Goal: Task Accomplishment & Management: Manage account settings

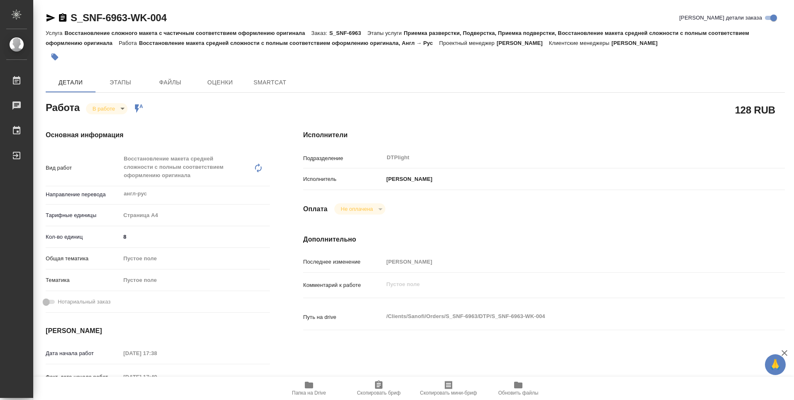
type textarea "x"
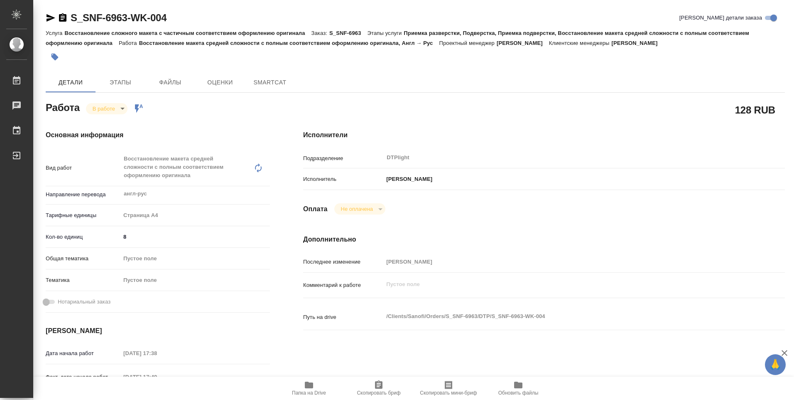
type textarea "x"
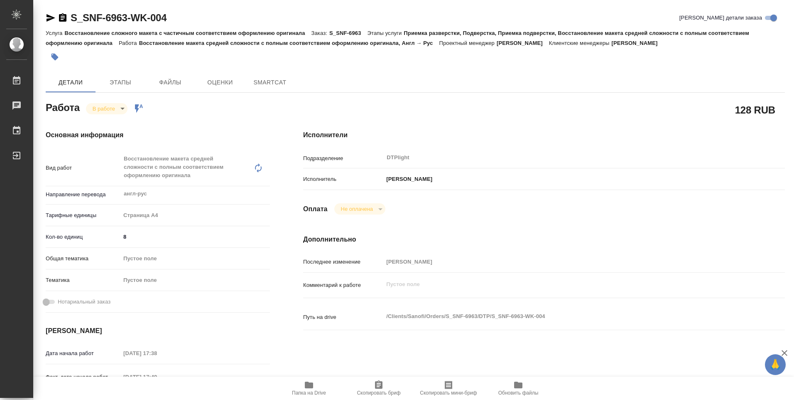
type textarea "x"
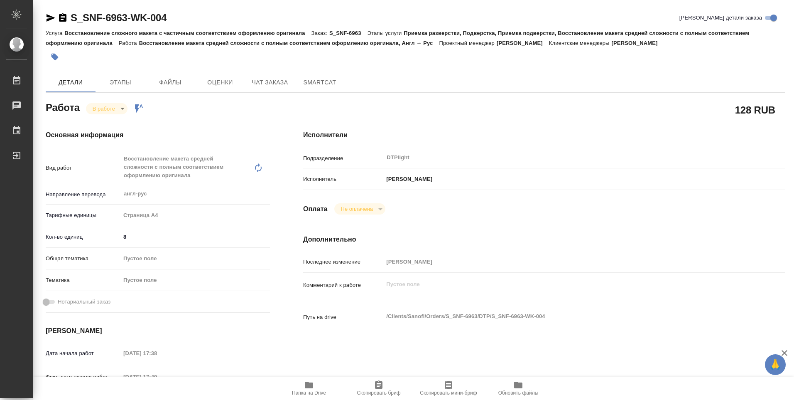
type textarea "x"
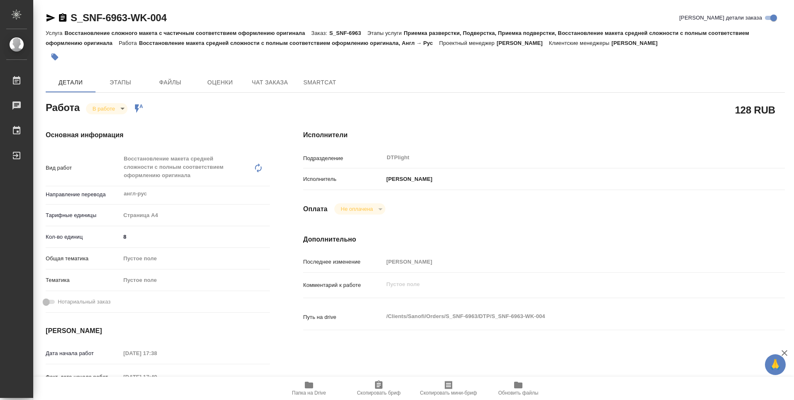
type textarea "x"
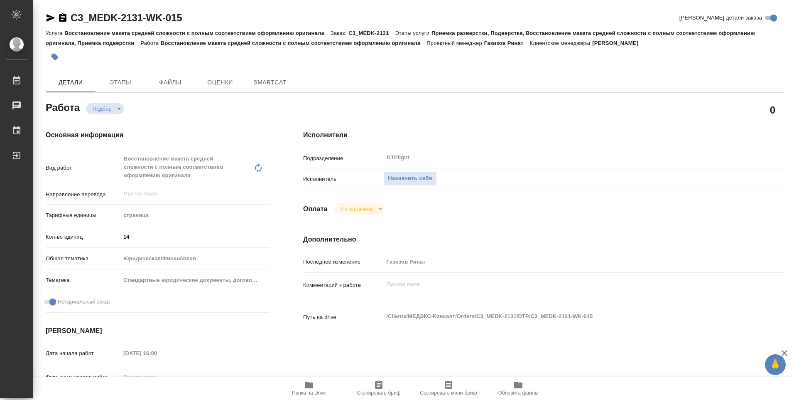
type textarea "x"
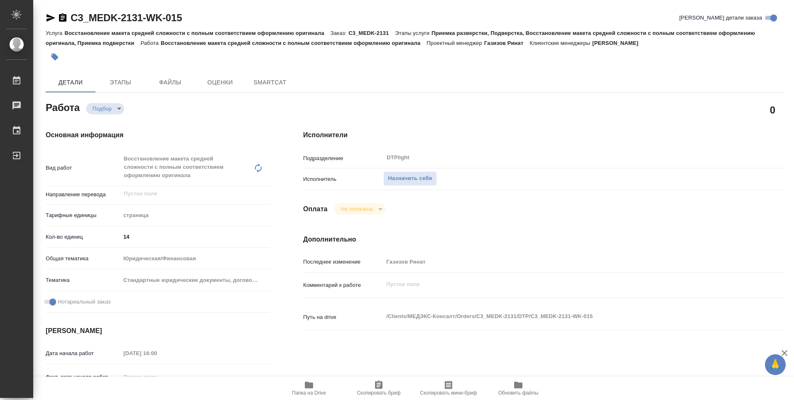
type textarea "x"
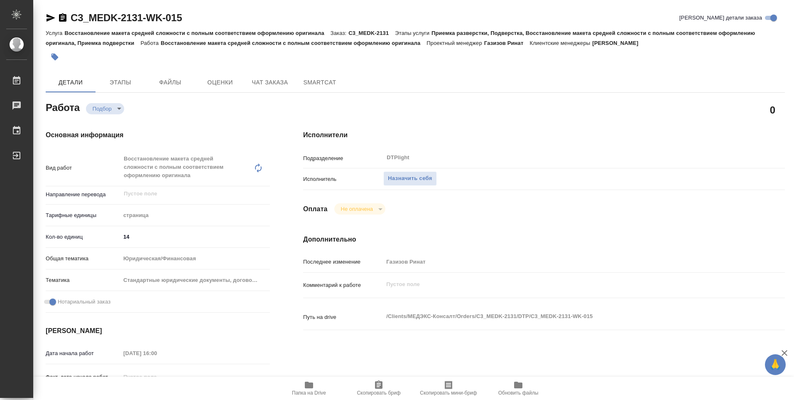
type textarea "x"
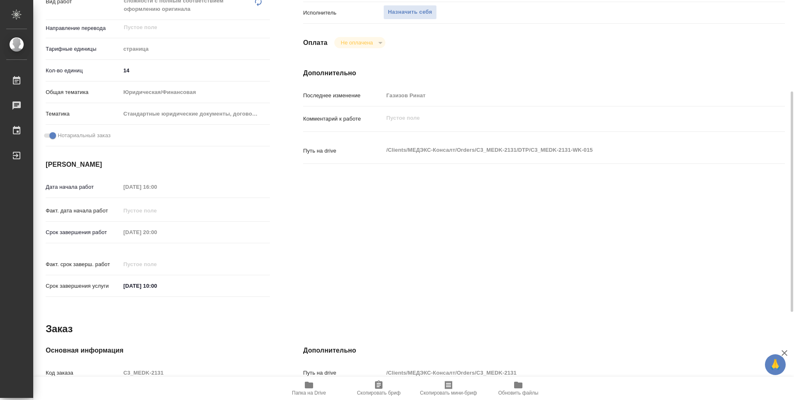
scroll to position [326, 0]
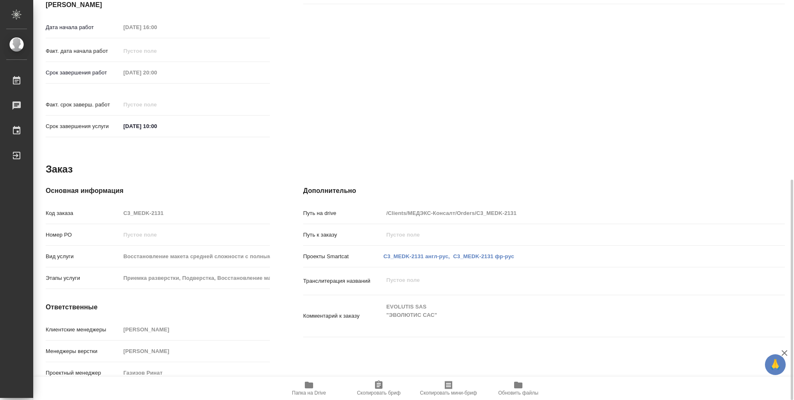
type textarea "x"
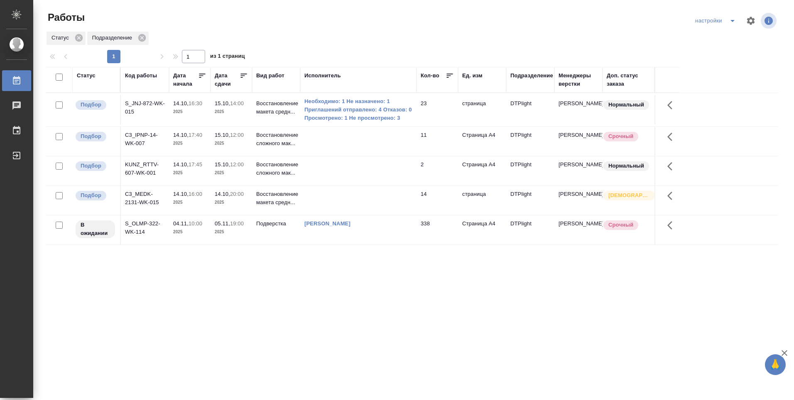
click at [319, 167] on td at bounding box center [358, 170] width 116 height 29
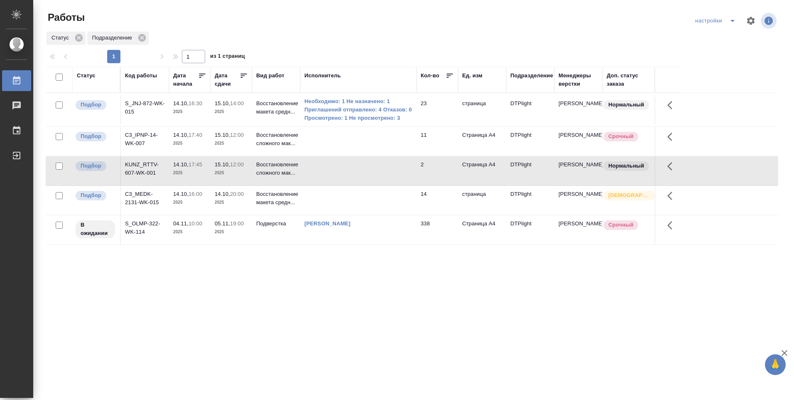
click at [318, 168] on td at bounding box center [358, 170] width 116 height 29
click at [352, 195] on td at bounding box center [358, 200] width 116 height 29
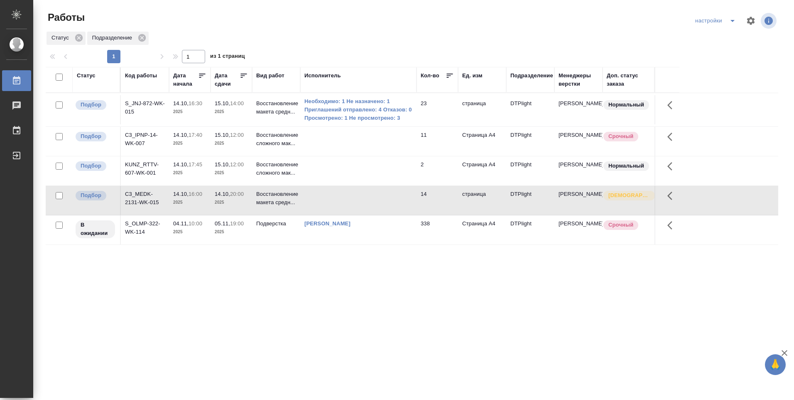
click at [336, 137] on td at bounding box center [358, 141] width 116 height 29
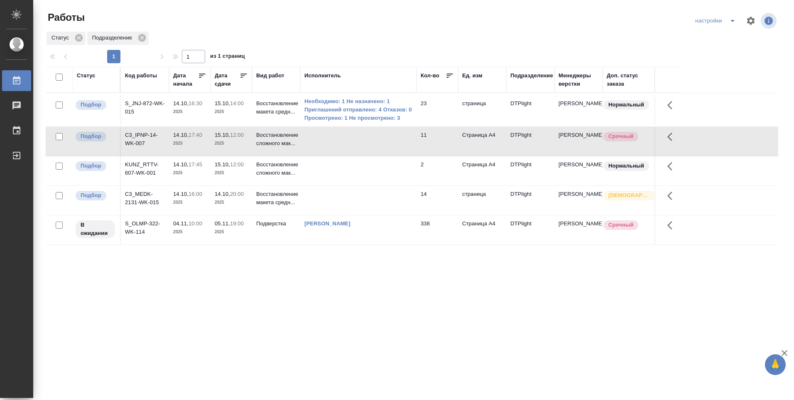
click at [336, 137] on td at bounding box center [358, 141] width 116 height 29
click at [335, 137] on td at bounding box center [358, 141] width 116 height 29
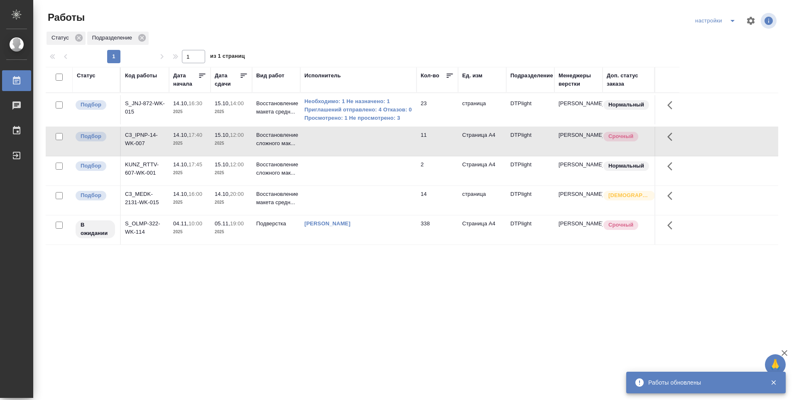
click at [232, 108] on p "2025" at bounding box center [231, 112] width 33 height 8
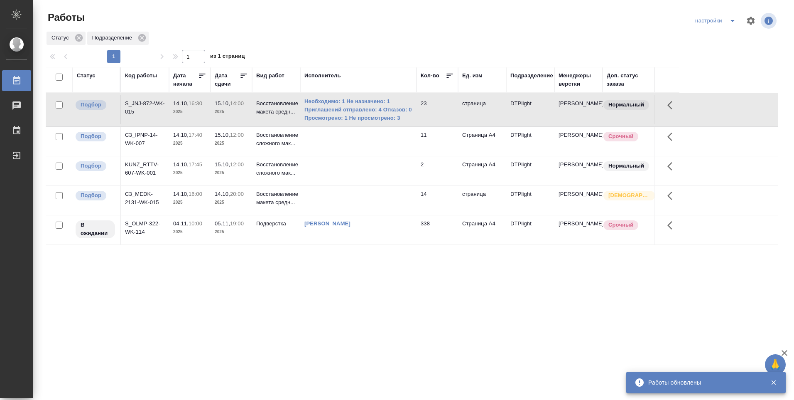
click at [232, 108] on p "2025" at bounding box center [231, 112] width 33 height 8
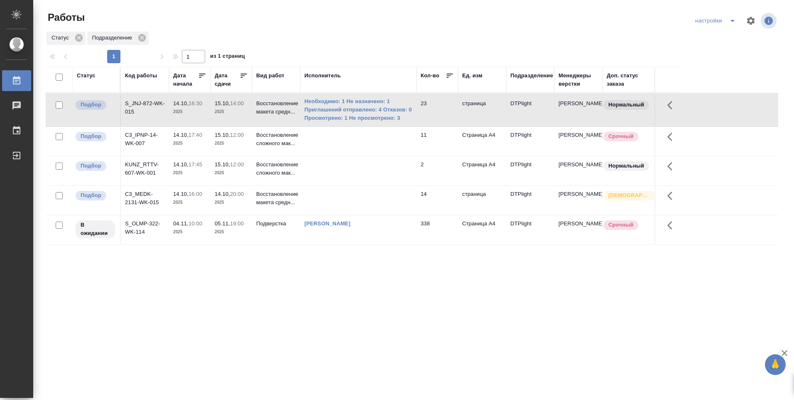
click at [232, 108] on p "2025" at bounding box center [231, 112] width 33 height 8
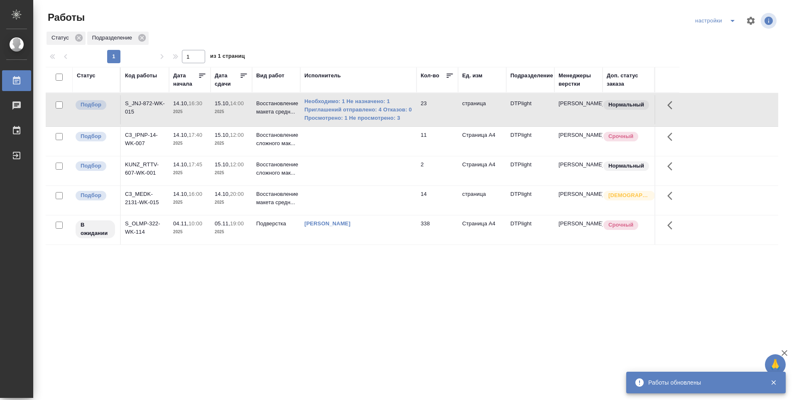
click at [348, 203] on td at bounding box center [358, 200] width 116 height 29
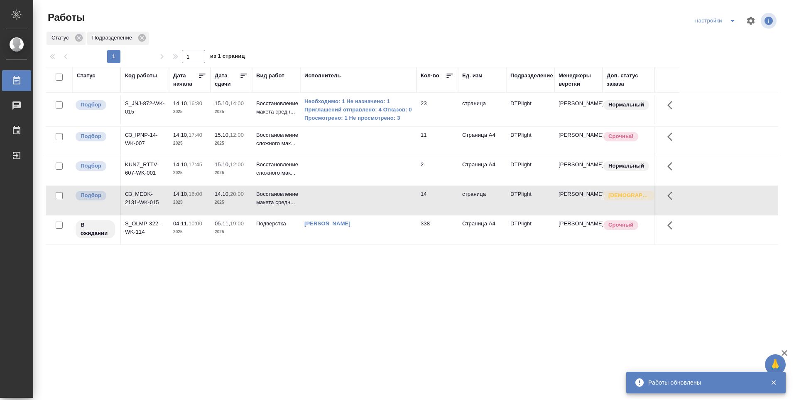
click at [348, 203] on td at bounding box center [358, 200] width 116 height 29
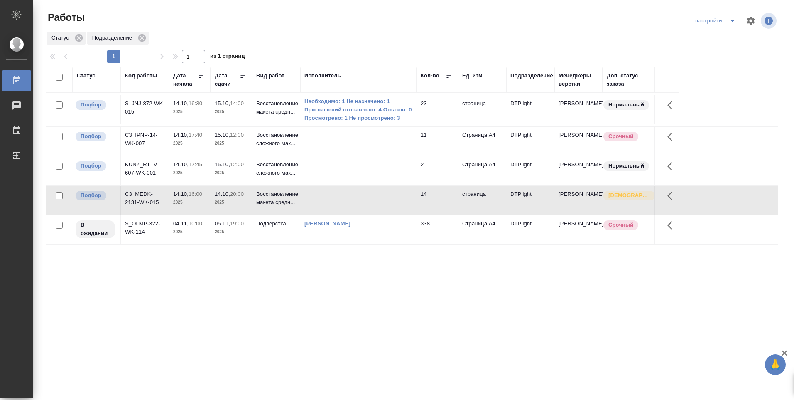
click at [348, 203] on td at bounding box center [358, 200] width 116 height 29
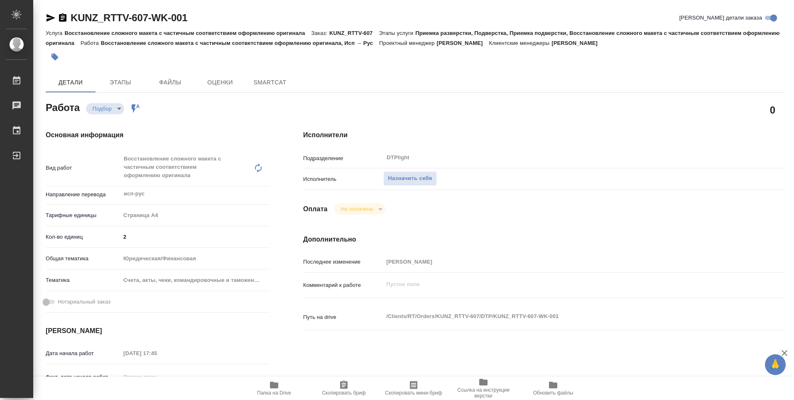
type textarea "x"
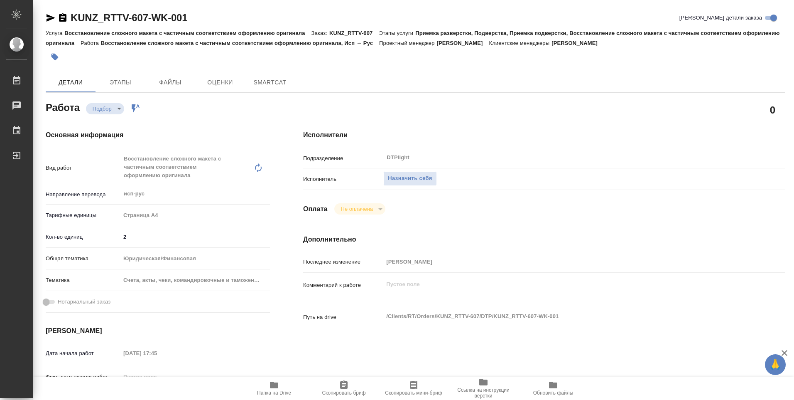
type textarea "x"
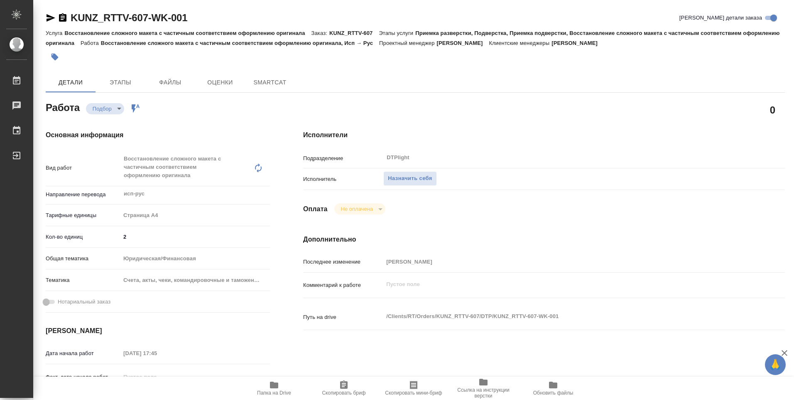
type textarea "x"
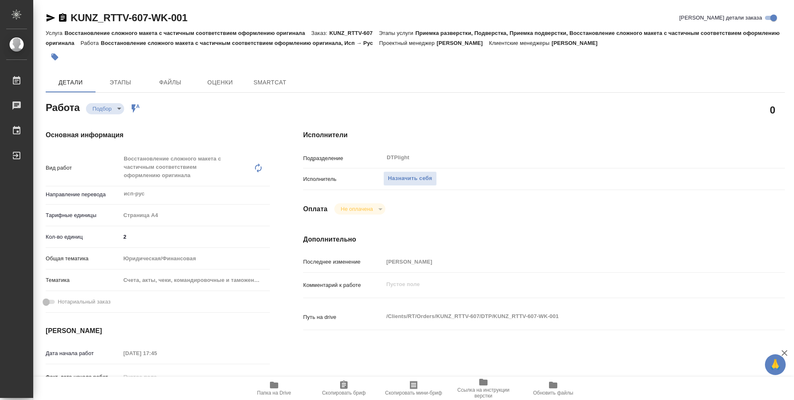
type textarea "x"
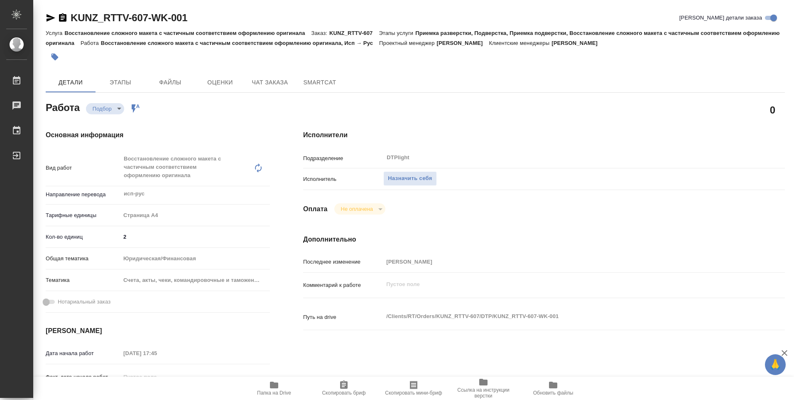
type textarea "x"
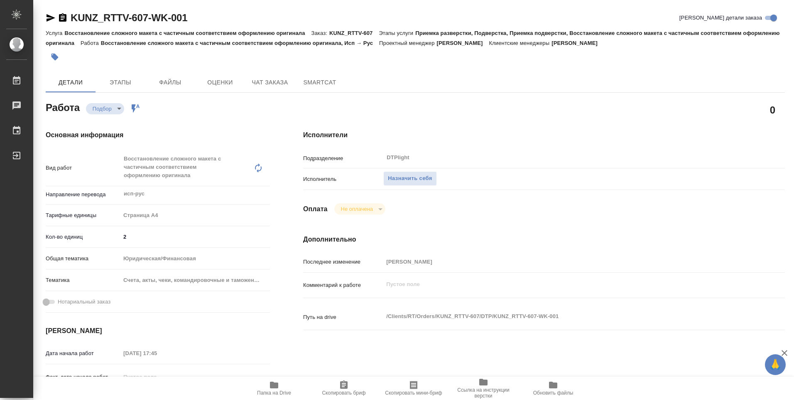
scroll to position [125, 0]
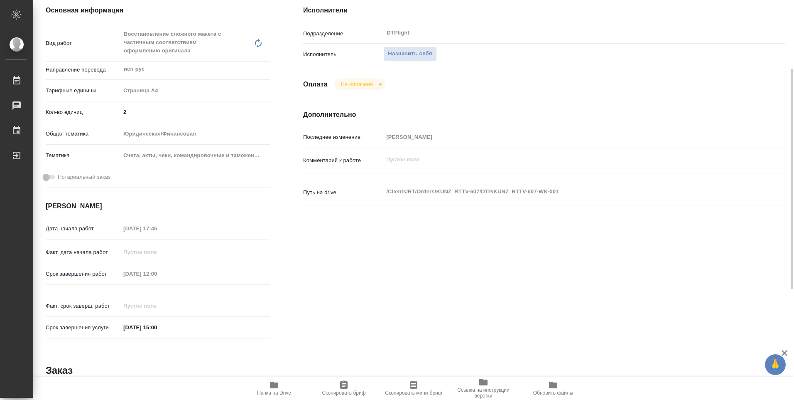
type textarea "x"
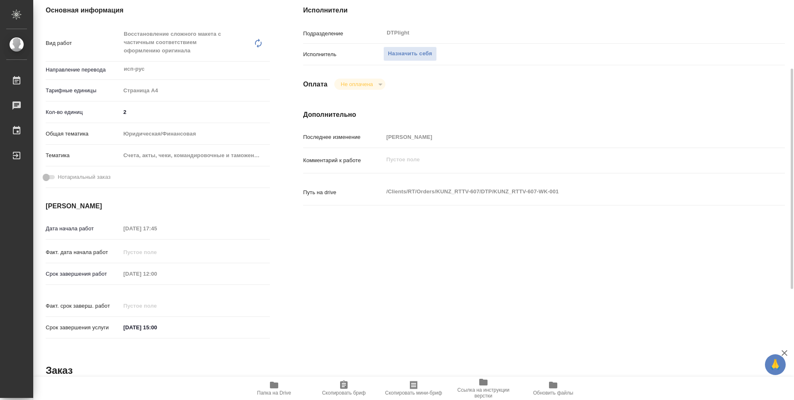
click at [279, 385] on span "Папка на Drive" at bounding box center [274, 388] width 60 height 16
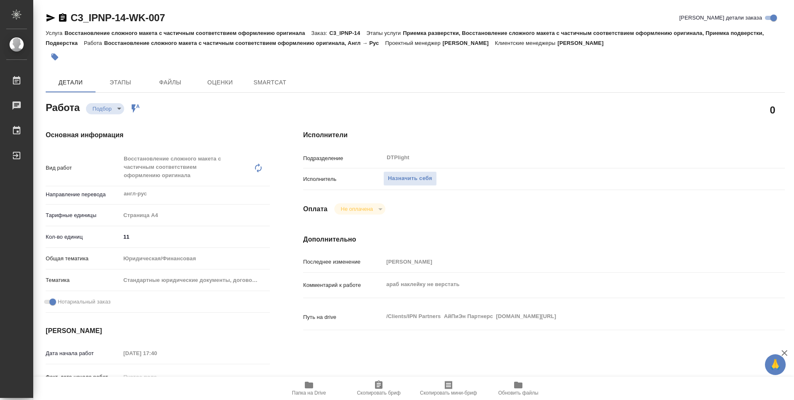
type textarea "x"
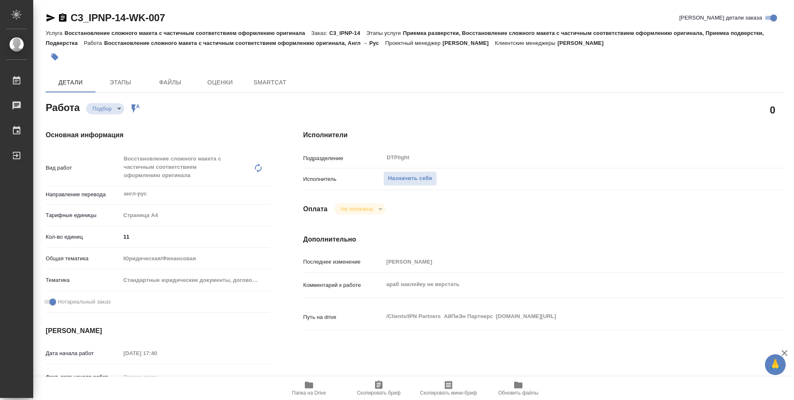
type textarea "x"
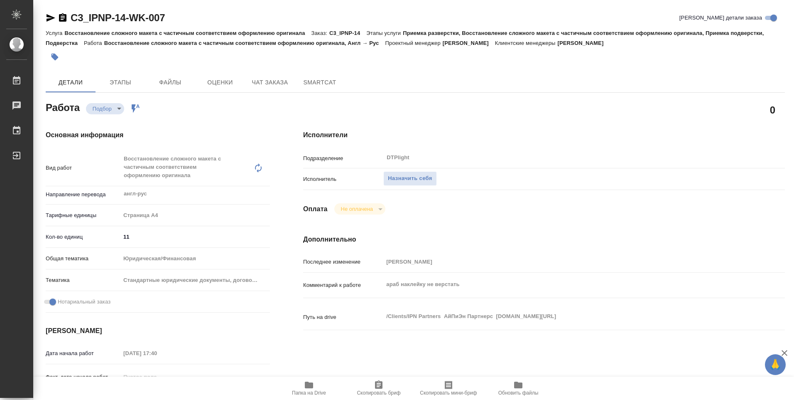
click at [310, 383] on icon "button" at bounding box center [309, 384] width 8 height 7
type textarea "x"
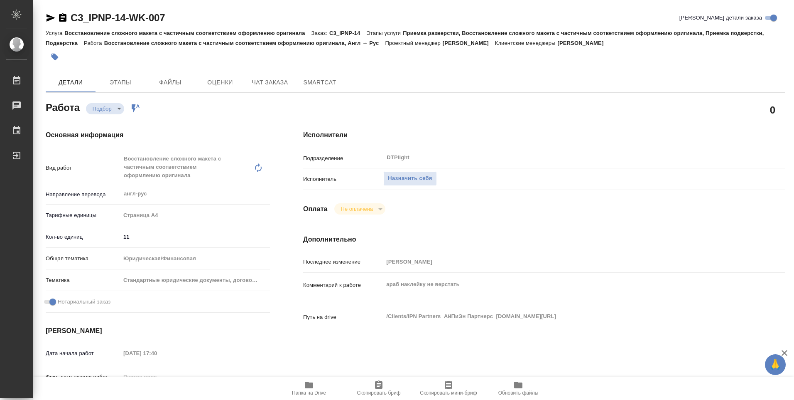
type textarea "x"
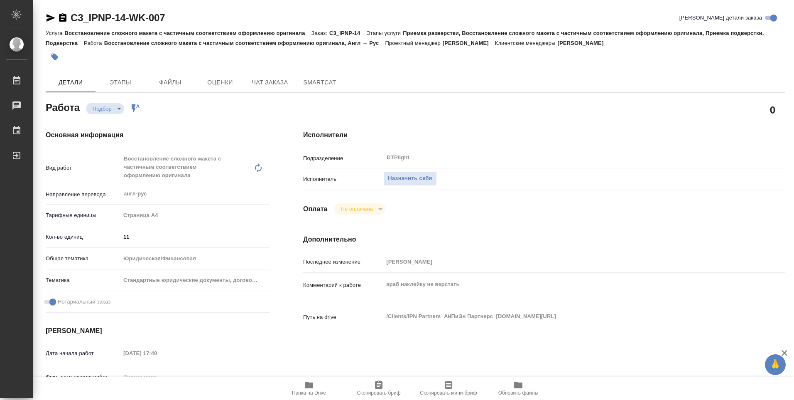
type textarea "x"
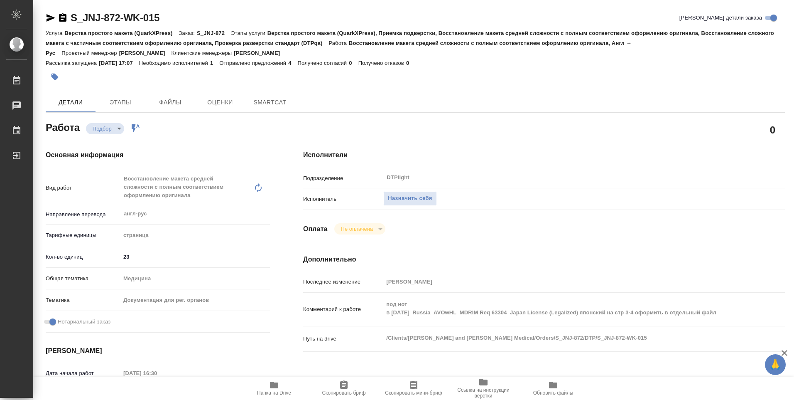
type textarea "x"
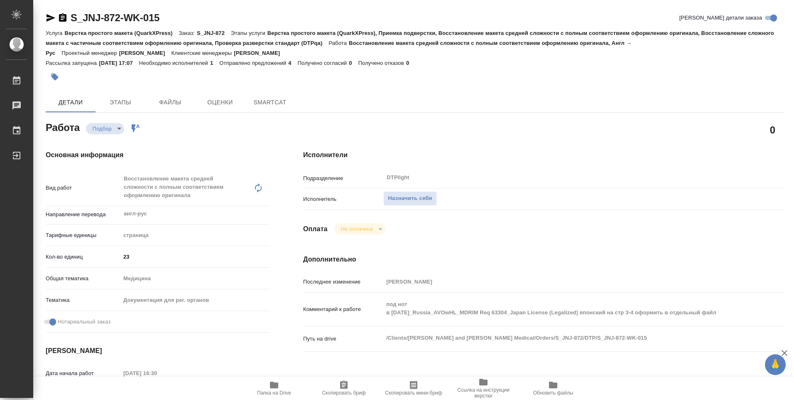
type textarea "x"
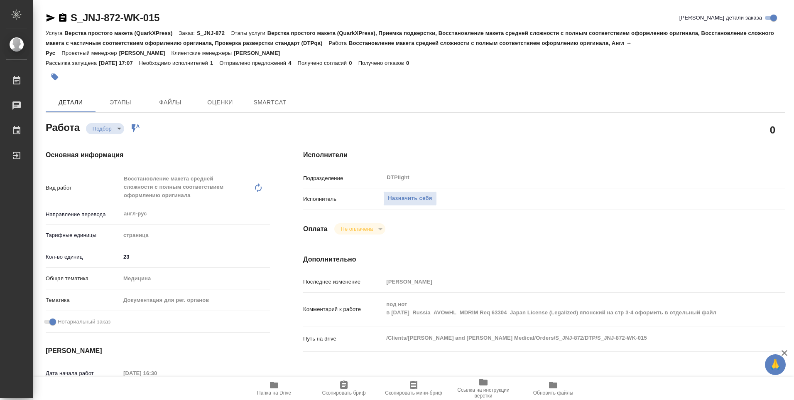
type textarea "x"
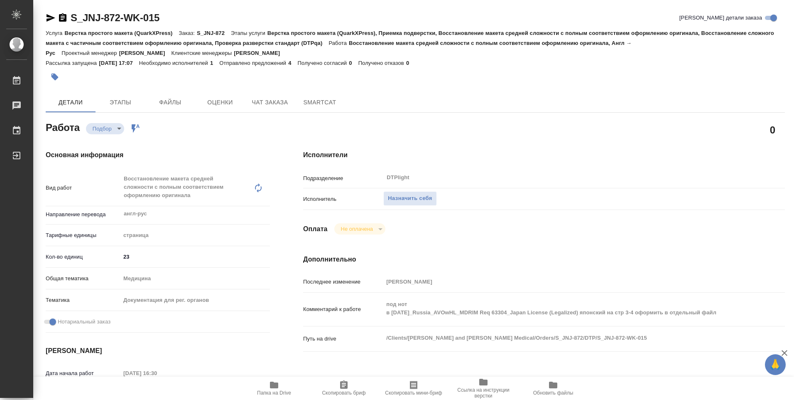
type textarea "x"
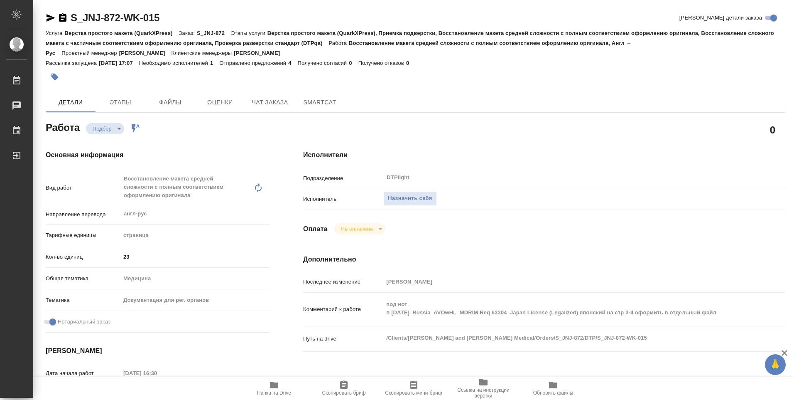
type textarea "x"
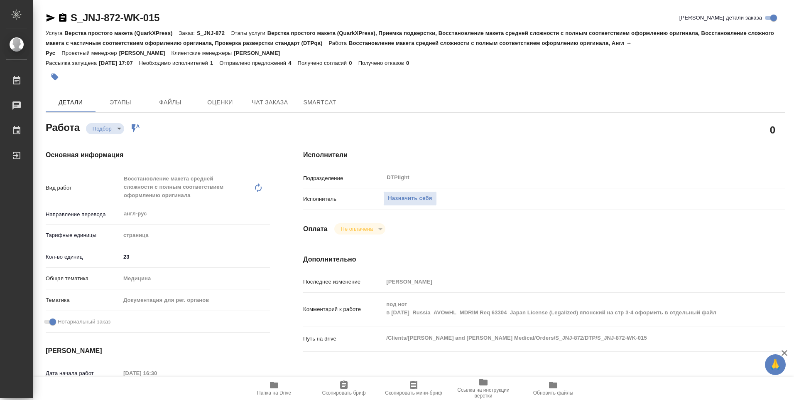
click at [273, 384] on icon "button" at bounding box center [274, 384] width 8 height 7
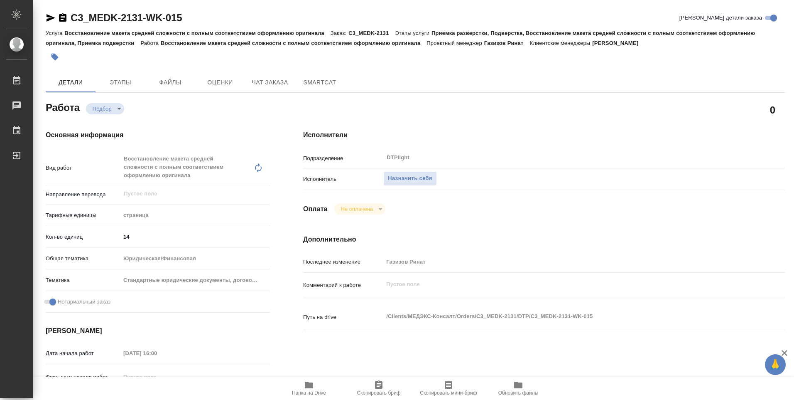
click at [315, 389] on span "Папка на Drive" at bounding box center [309, 388] width 60 height 16
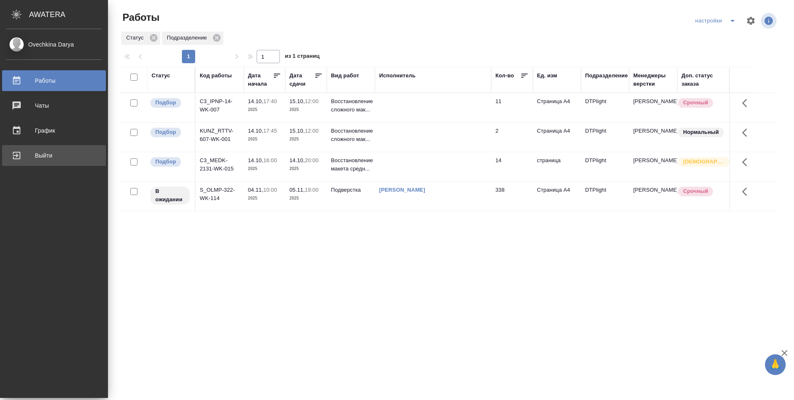
click at [19, 157] on div "Выйти" at bounding box center [54, 155] width 96 height 12
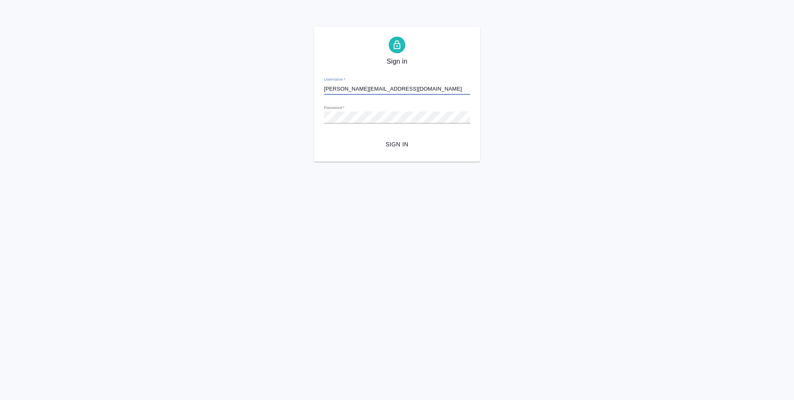
click at [407, 145] on span "Sign in" at bounding box center [397, 144] width 133 height 10
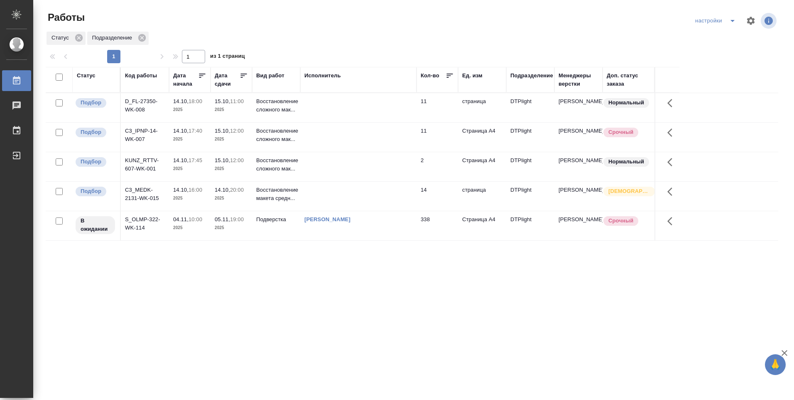
click at [347, 105] on td at bounding box center [358, 107] width 116 height 29
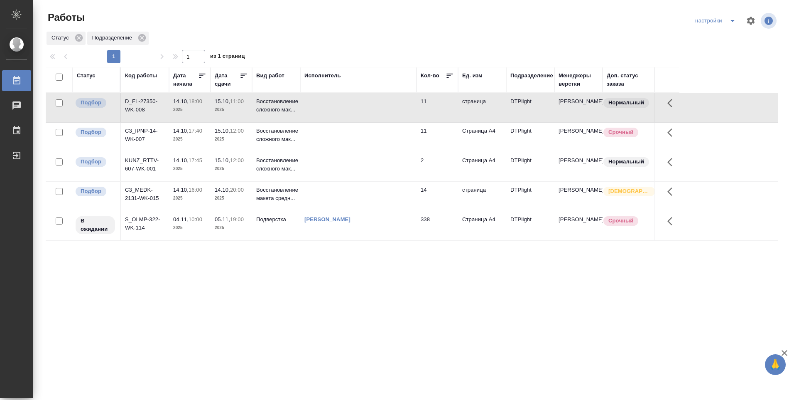
click at [346, 105] on td at bounding box center [358, 107] width 116 height 29
click at [345, 105] on td at bounding box center [358, 107] width 116 height 29
click at [319, 193] on td at bounding box center [358, 195] width 116 height 29
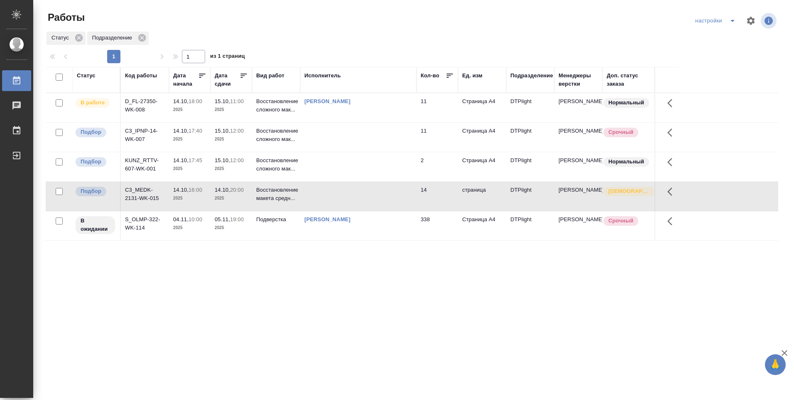
click at [318, 194] on td at bounding box center [358, 195] width 116 height 29
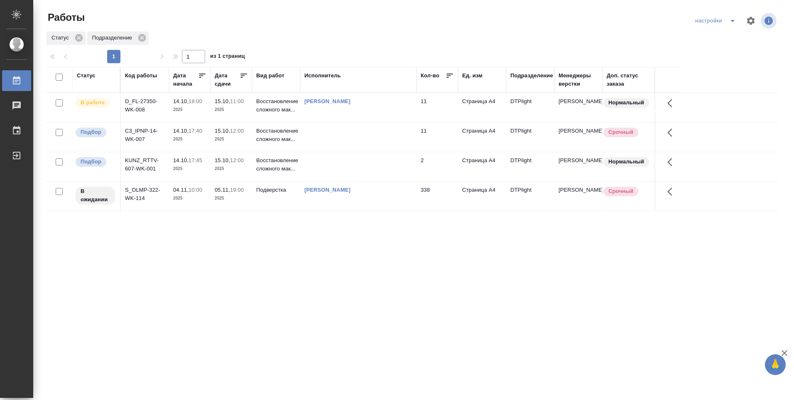
click at [321, 162] on td at bounding box center [358, 166] width 116 height 29
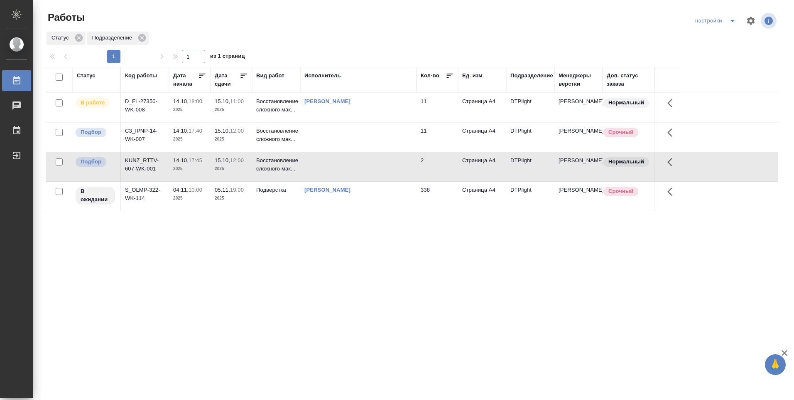
click at [324, 164] on td at bounding box center [358, 166] width 116 height 29
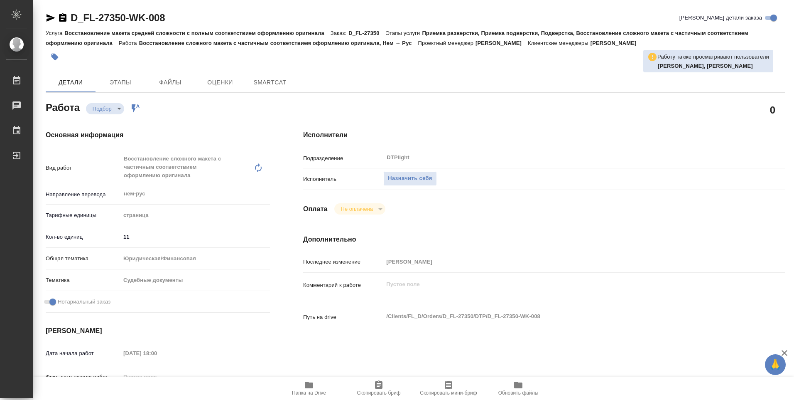
type textarea "x"
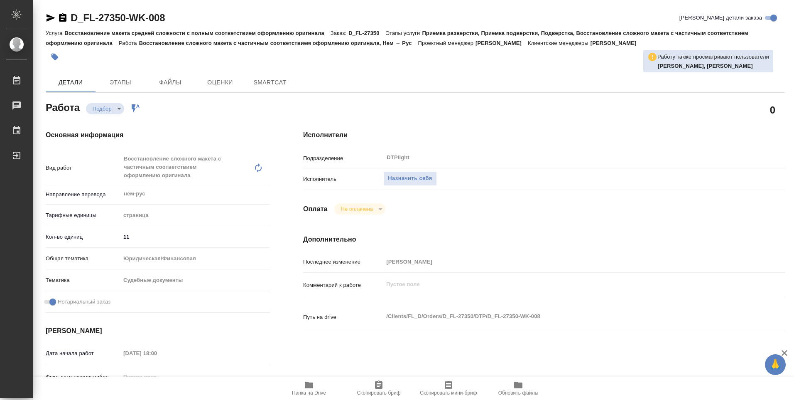
type textarea "x"
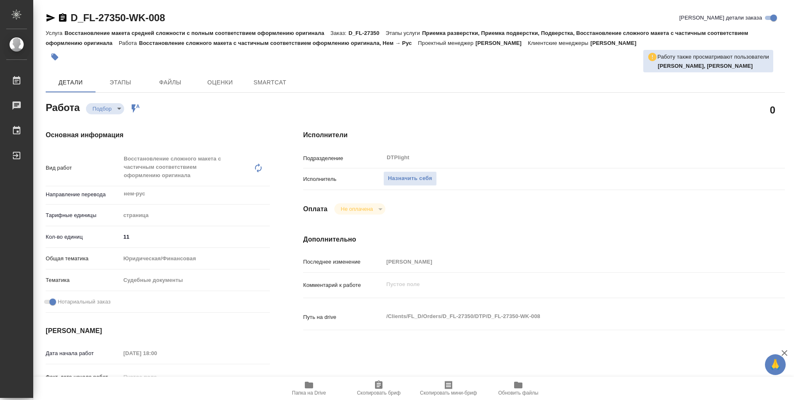
type textarea "x"
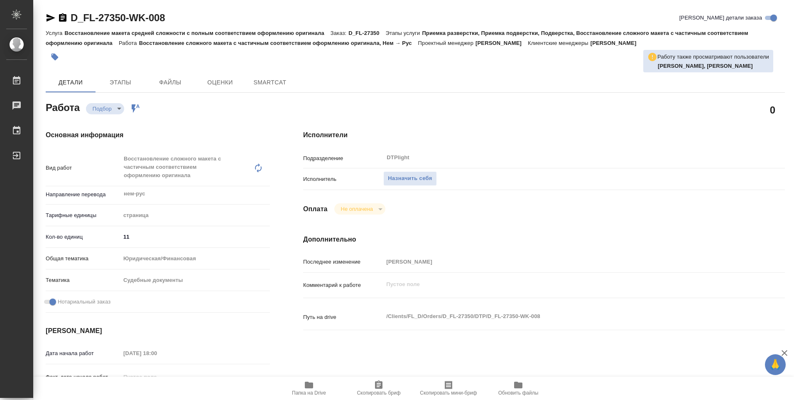
type textarea "x"
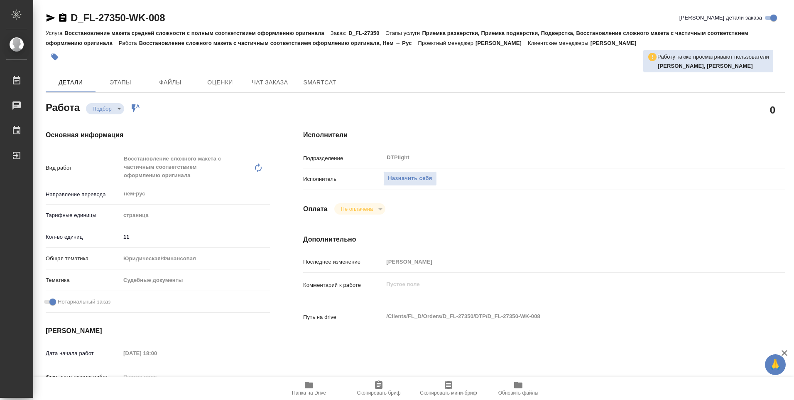
click at [312, 384] on icon "button" at bounding box center [309, 384] width 8 height 7
type textarea "x"
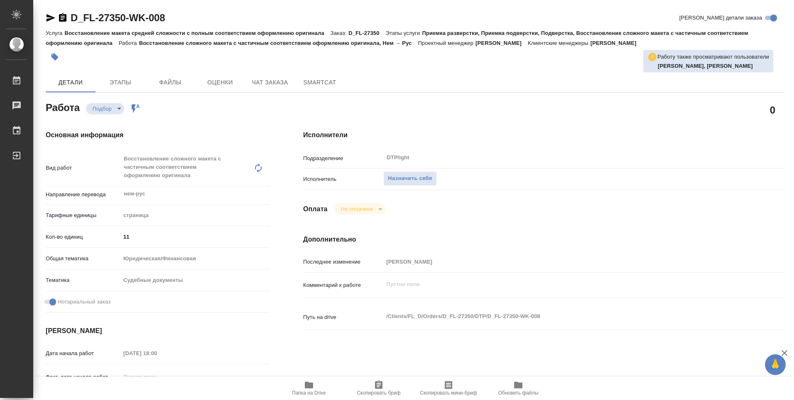
type textarea "x"
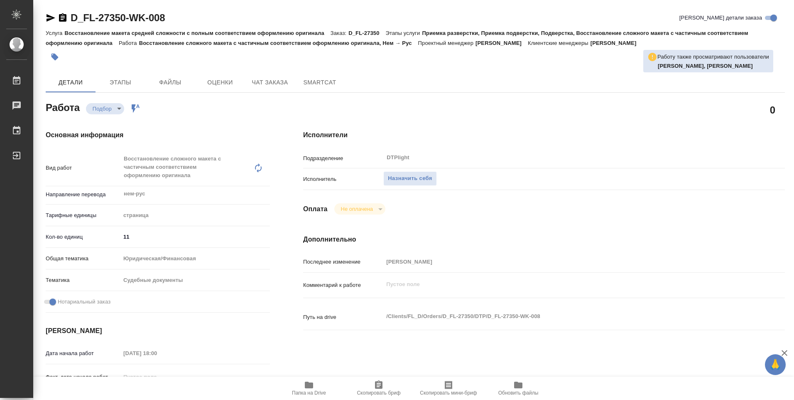
type textarea "x"
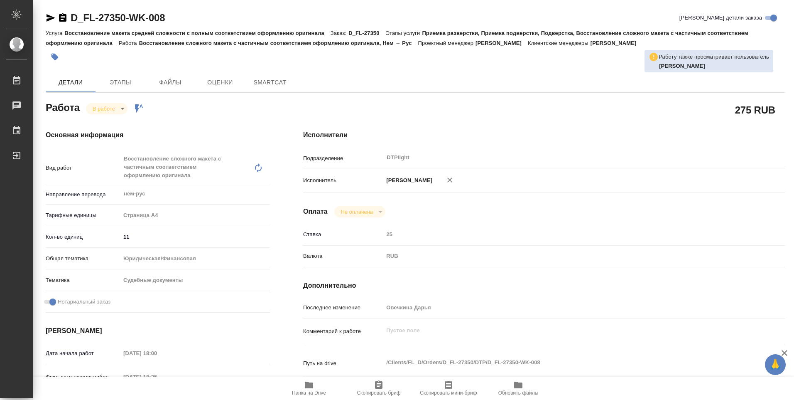
type textarea "x"
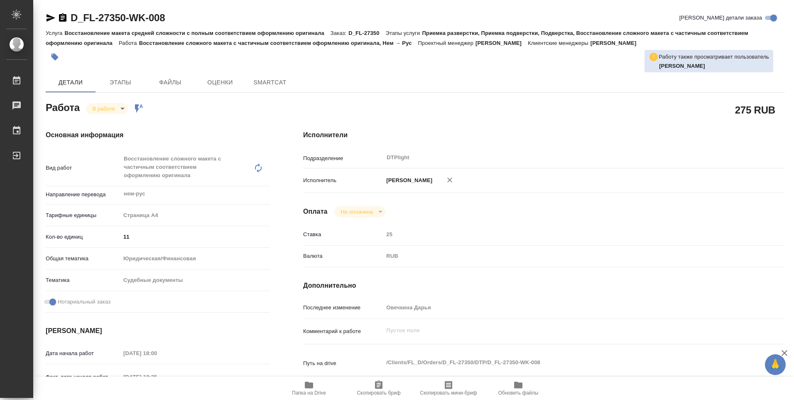
type textarea "x"
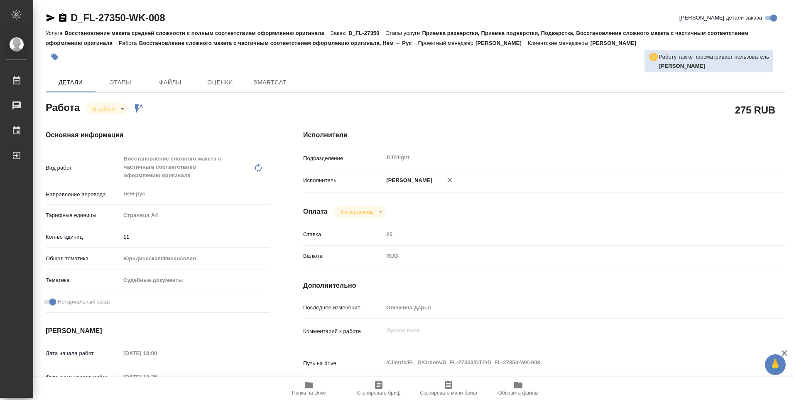
type textarea "x"
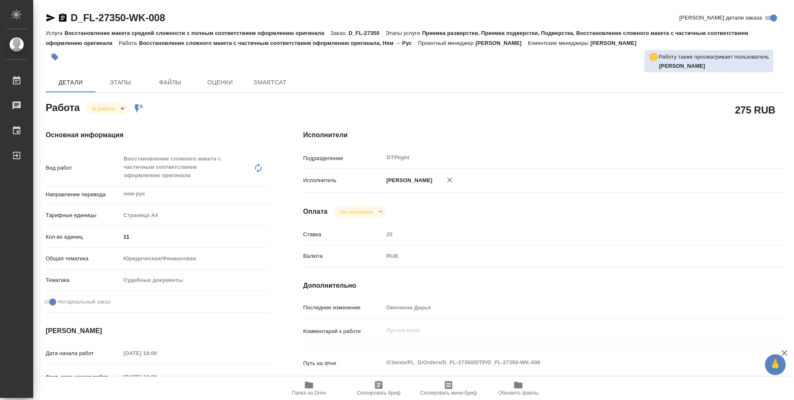
type textarea "x"
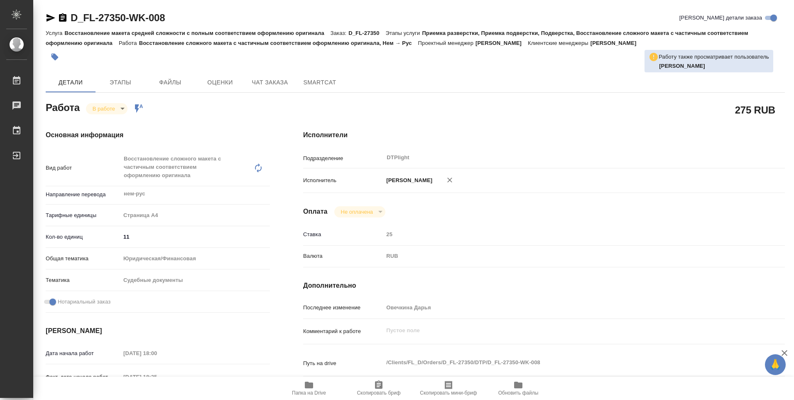
type textarea "x"
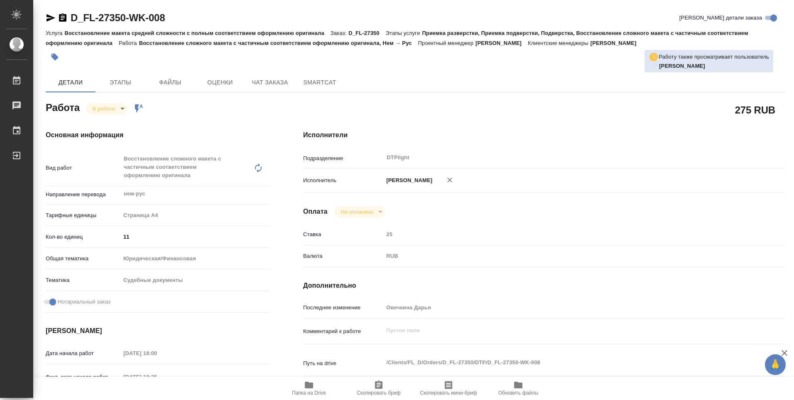
type textarea "x"
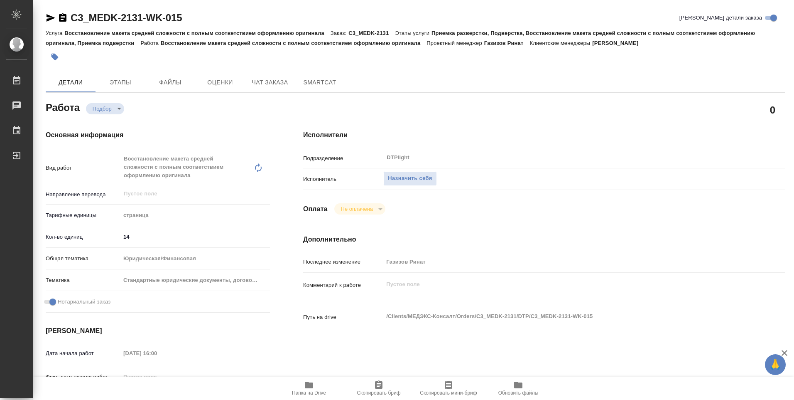
type textarea "x"
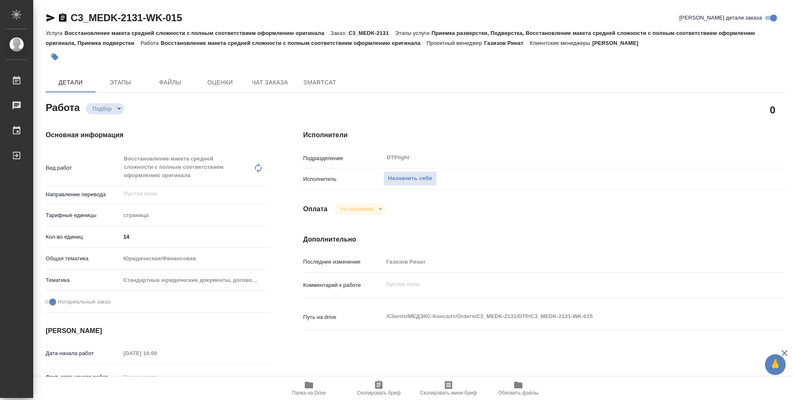
type textarea "x"
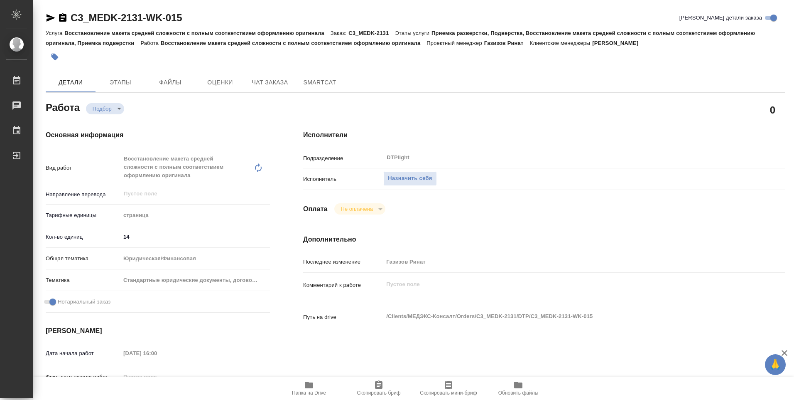
scroll to position [208, 0]
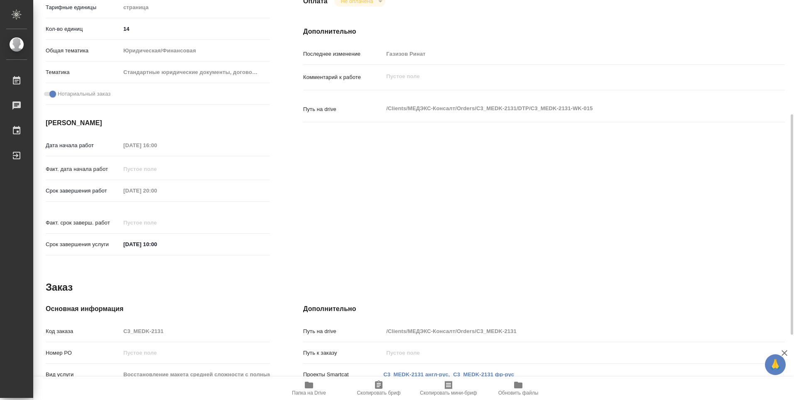
type textarea "x"
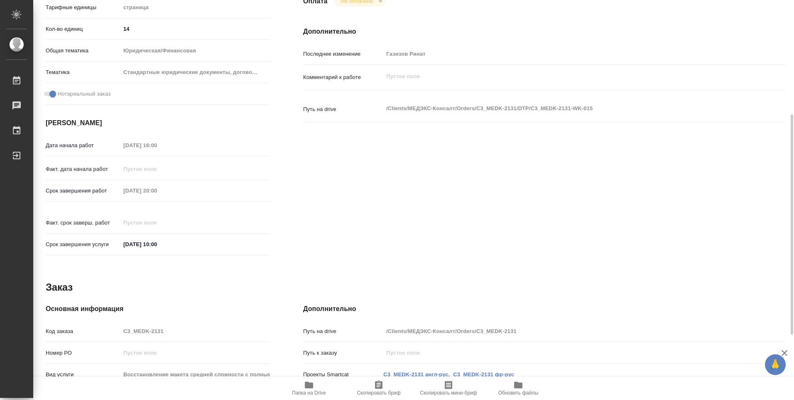
type textarea "x"
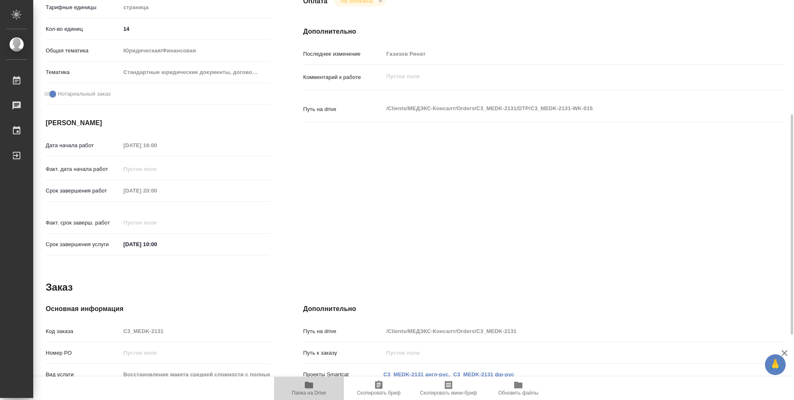
click at [304, 388] on icon "button" at bounding box center [309, 385] width 10 height 10
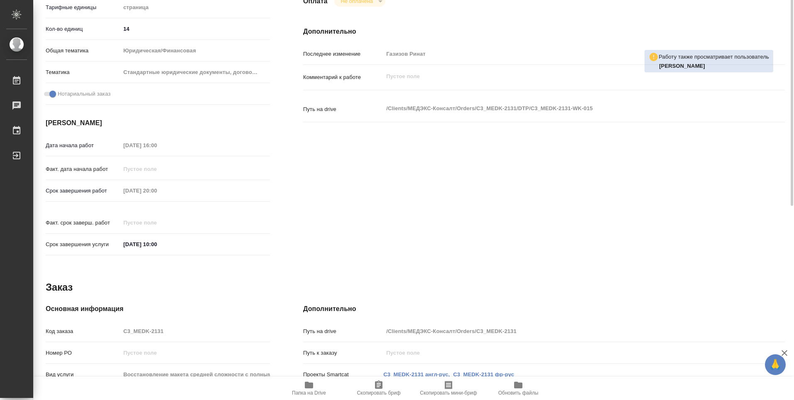
scroll to position [42, 0]
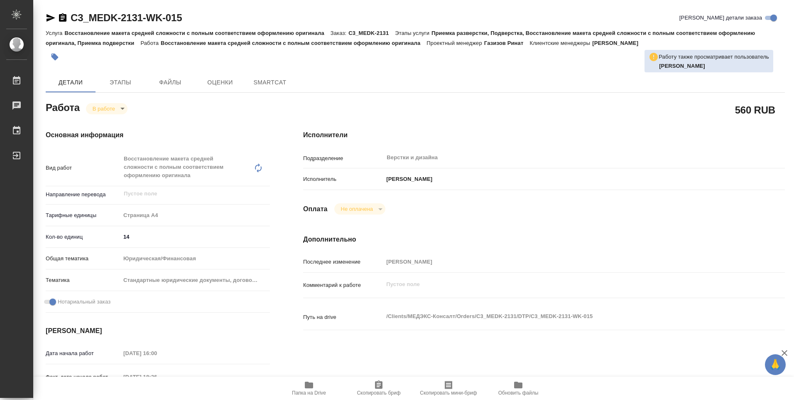
type textarea "x"
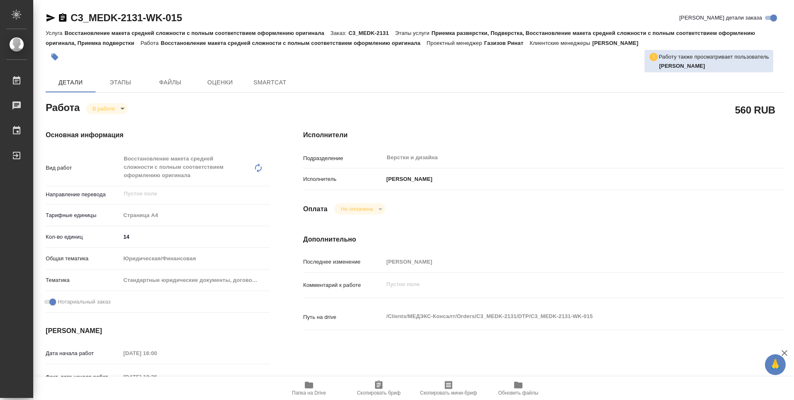
type textarea "x"
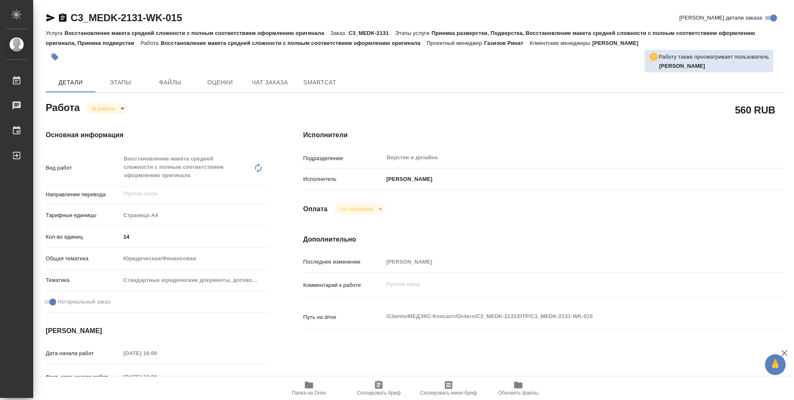
type textarea "x"
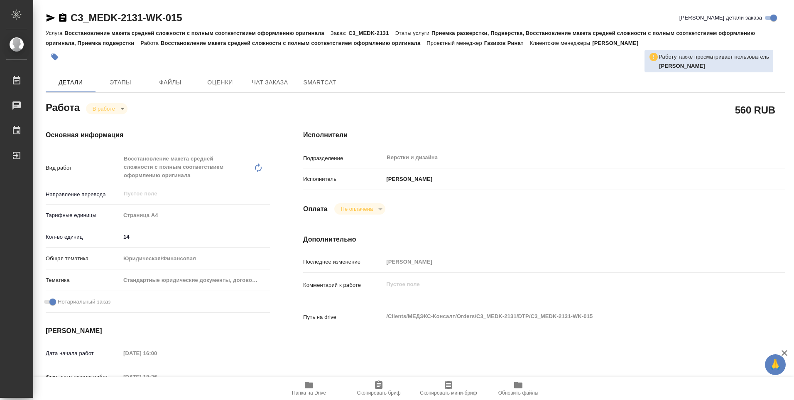
type textarea "x"
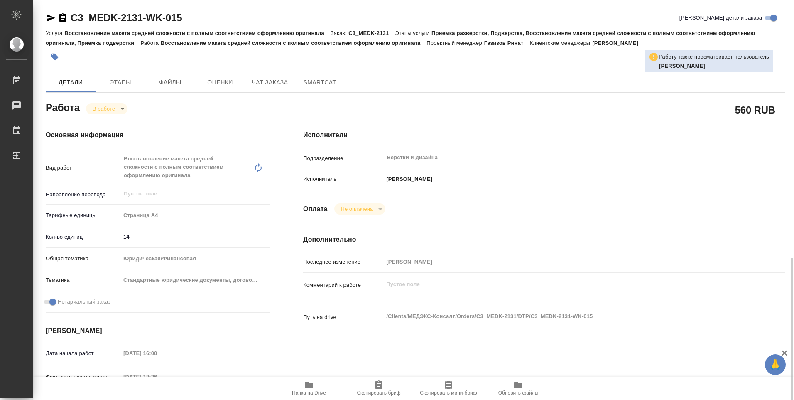
scroll to position [166, 0]
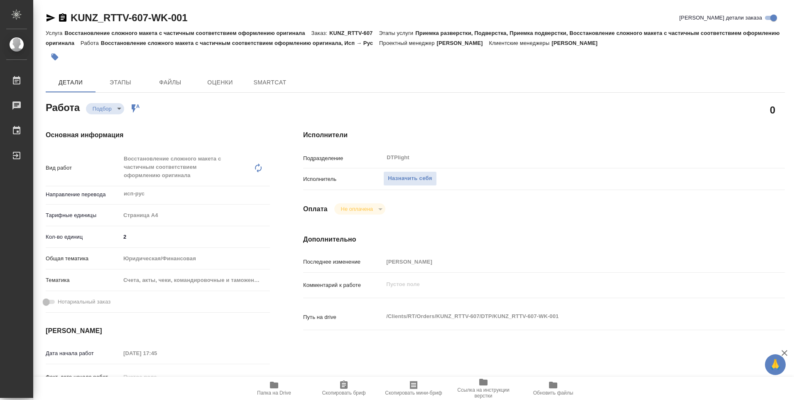
type textarea "x"
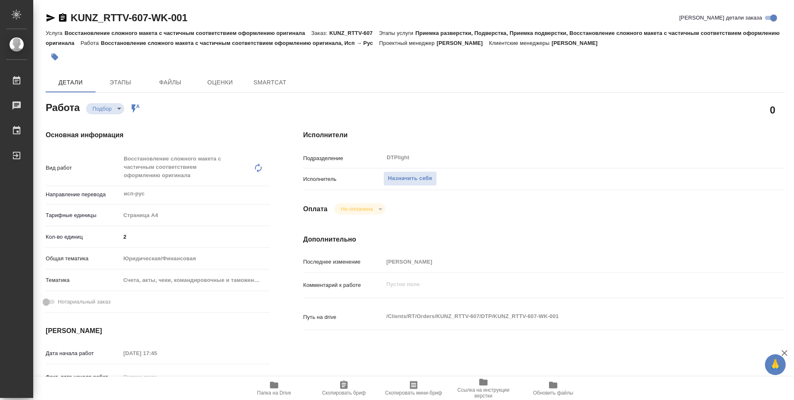
type textarea "x"
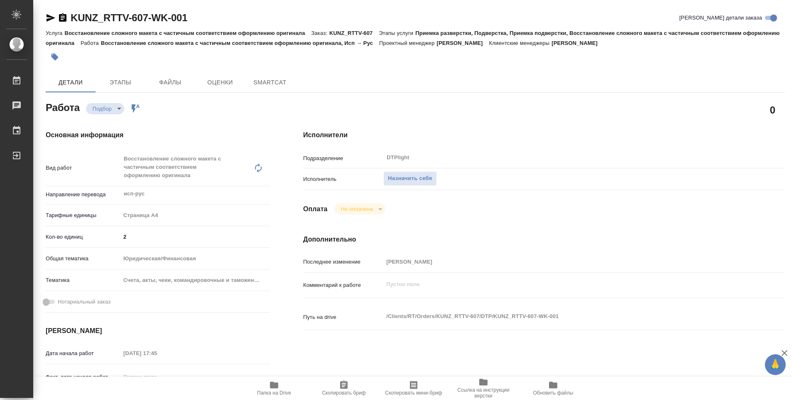
type textarea "x"
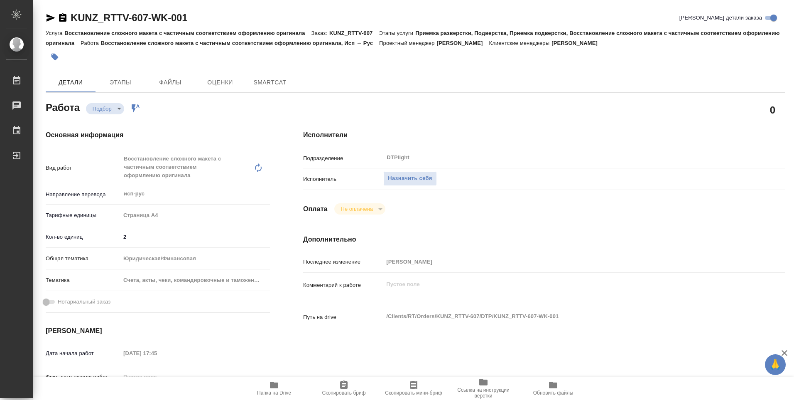
type textarea "x"
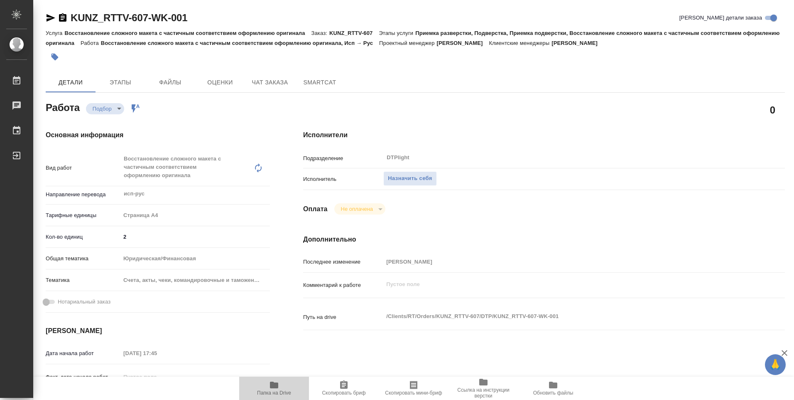
click at [277, 388] on icon "button" at bounding box center [274, 384] width 8 height 7
type textarea "x"
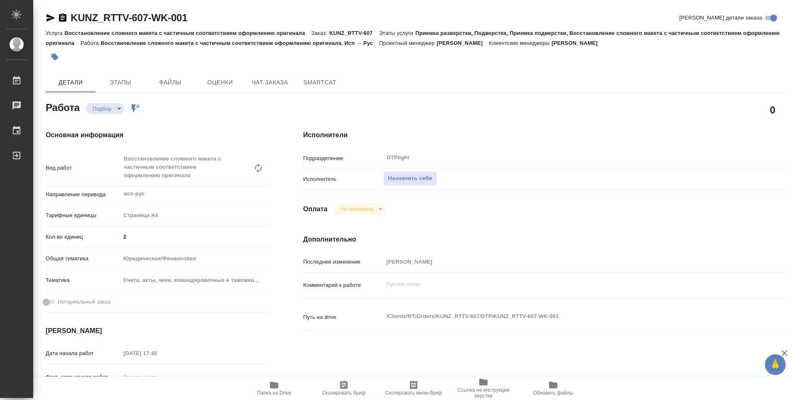
type textarea "x"
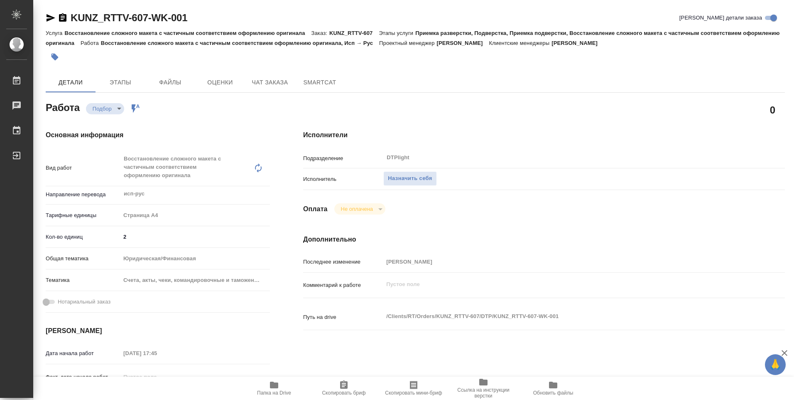
type textarea "x"
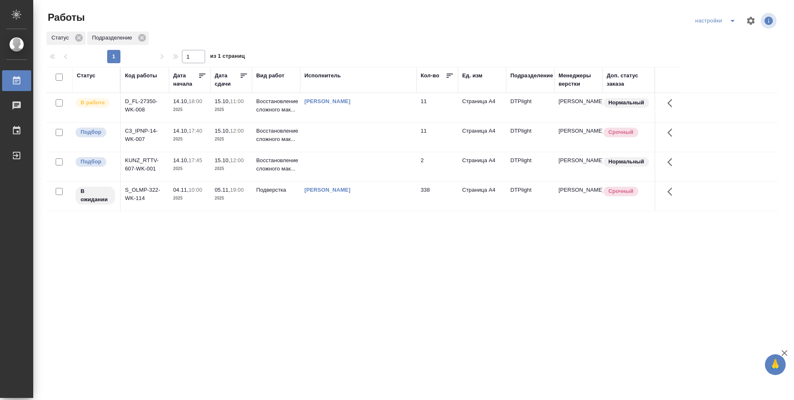
click at [356, 116] on td "[PERSON_NAME]" at bounding box center [358, 107] width 116 height 29
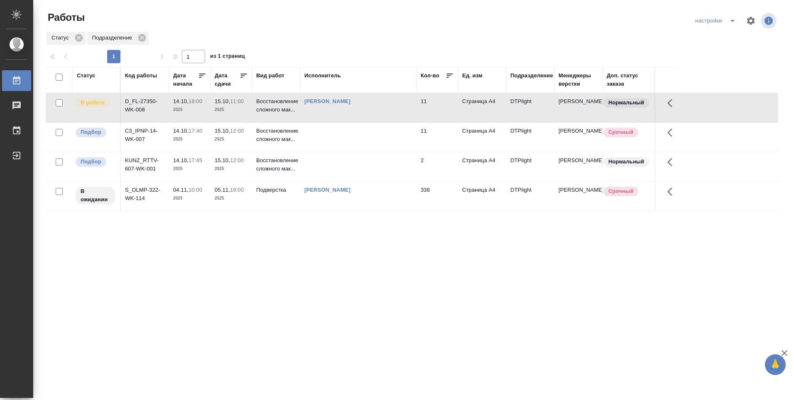
click at [97, 256] on div "Статус Код работы [PERSON_NAME] начала Дата сдачи Вид работ Исполнитель Кол-во …" at bounding box center [412, 216] width 733 height 299
click at [427, 110] on td "11" at bounding box center [438, 107] width 42 height 29
click at [425, 110] on td "11" at bounding box center [438, 107] width 42 height 29
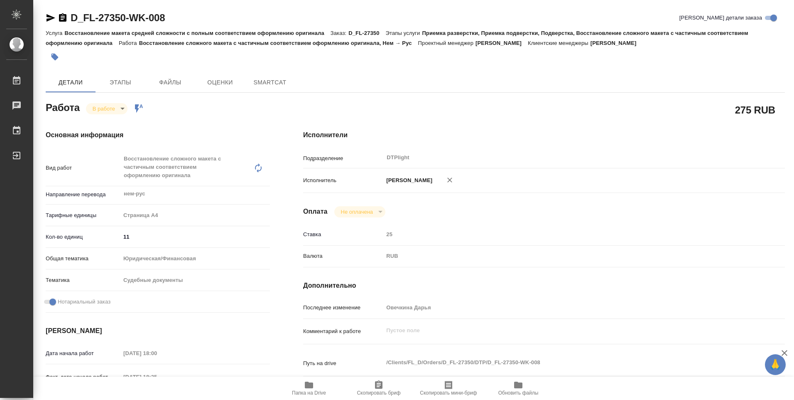
type textarea "x"
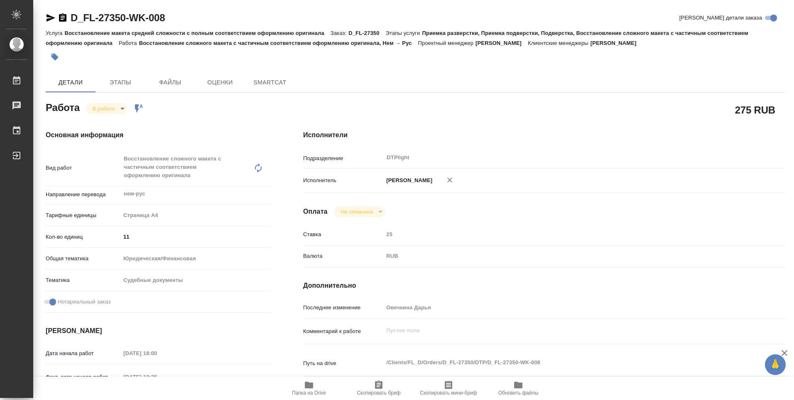
type textarea "x"
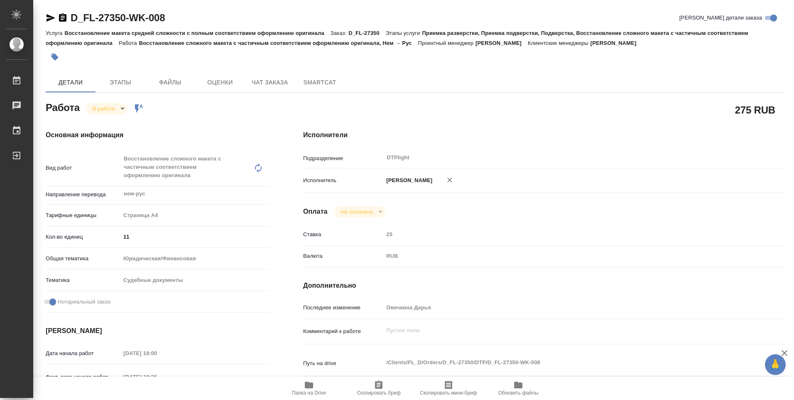
click at [314, 387] on span "Папка на Drive" at bounding box center [309, 388] width 60 height 16
type textarea "x"
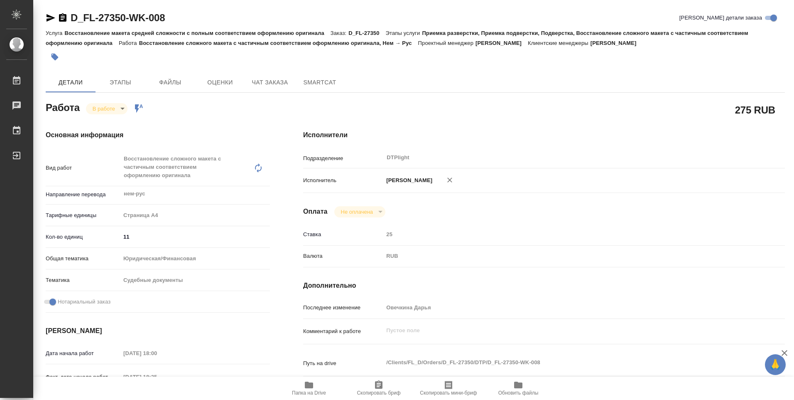
type textarea "x"
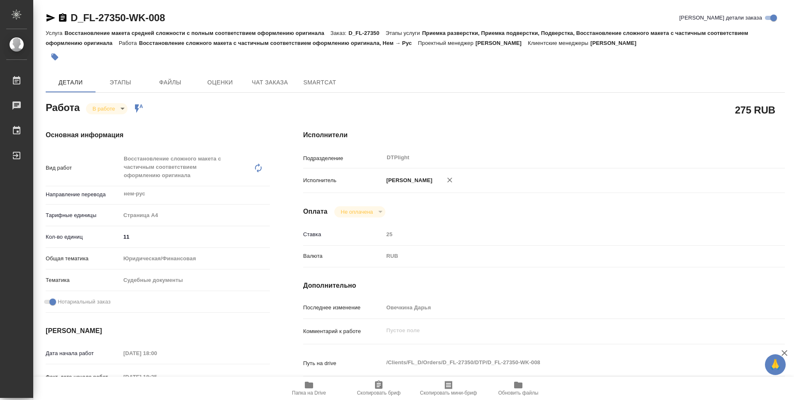
type textarea "x"
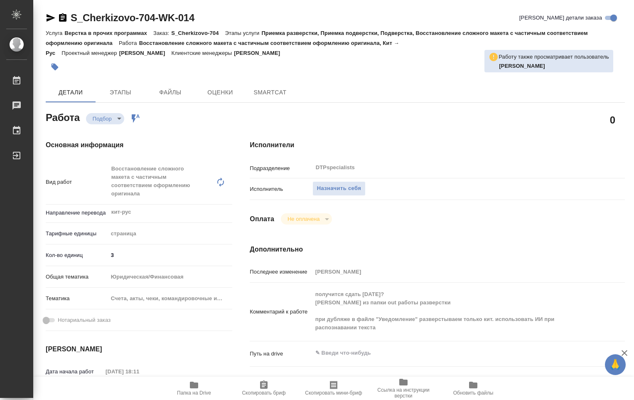
type textarea "x"
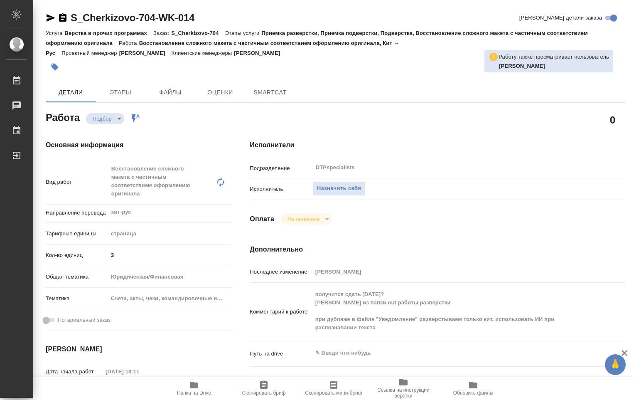
type textarea "x"
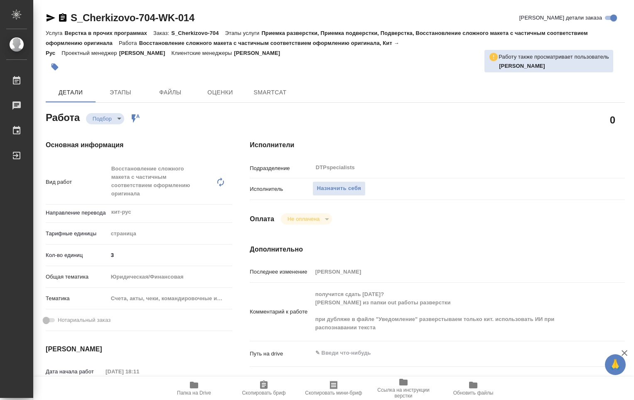
type textarea "x"
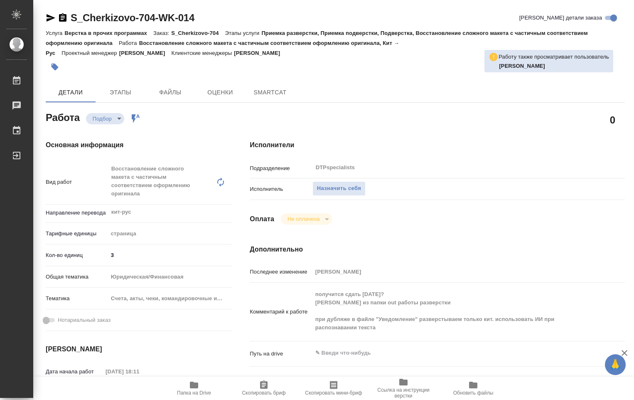
type textarea "x"
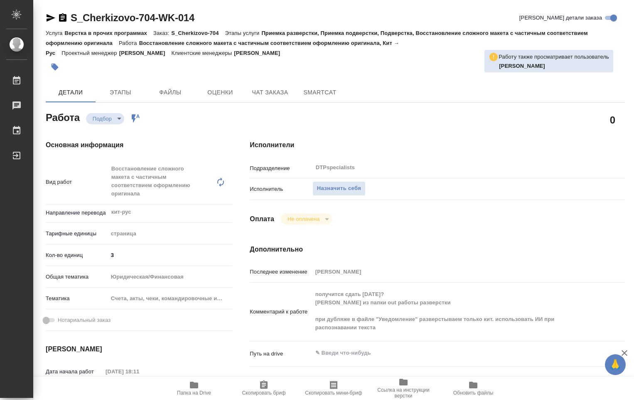
type textarea "x"
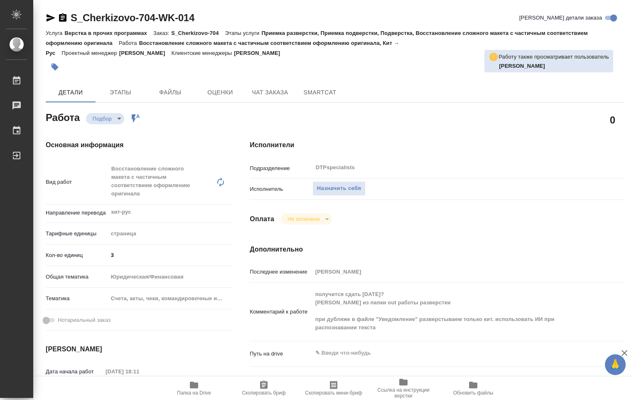
type textarea "x"
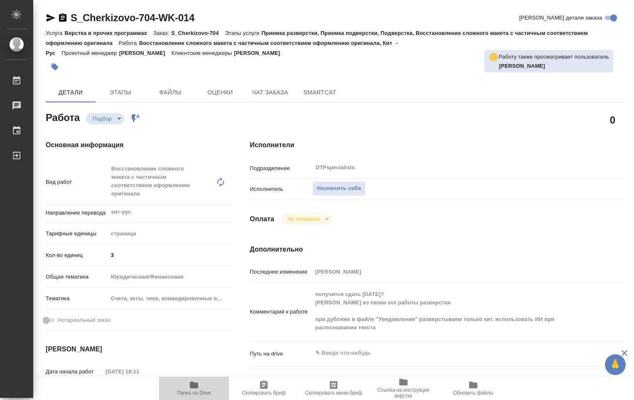
click at [196, 390] on span "Папка на Drive" at bounding box center [194, 393] width 34 height 6
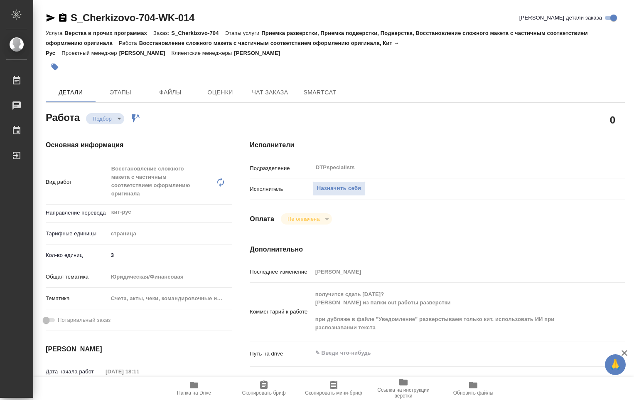
type textarea "x"
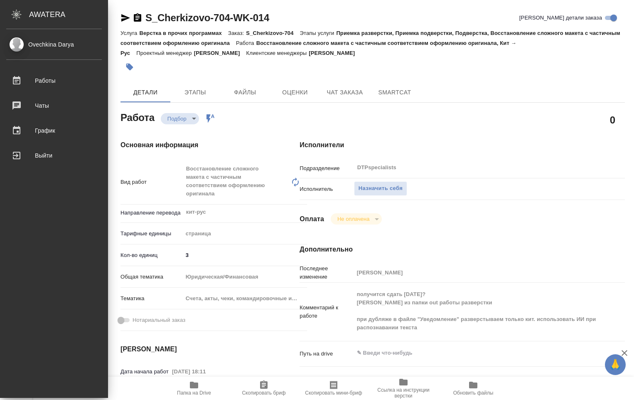
type textarea "x"
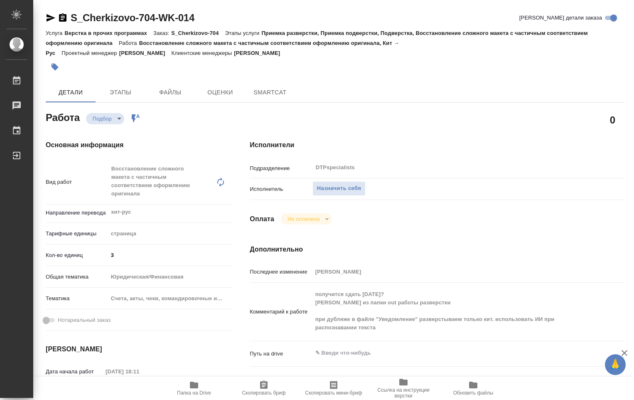
type textarea "x"
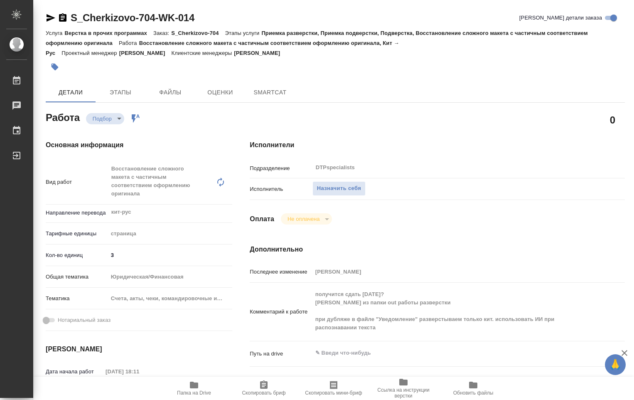
type textarea "x"
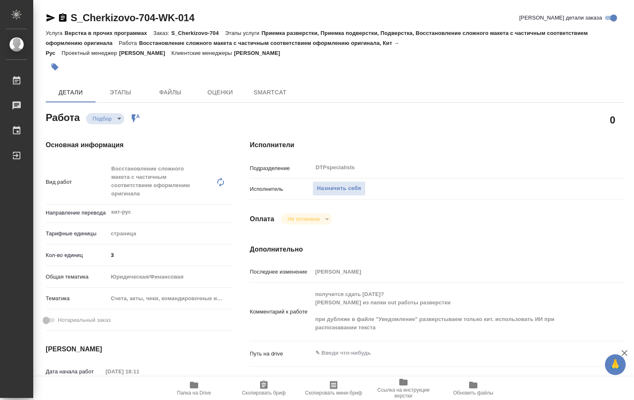
type textarea "x"
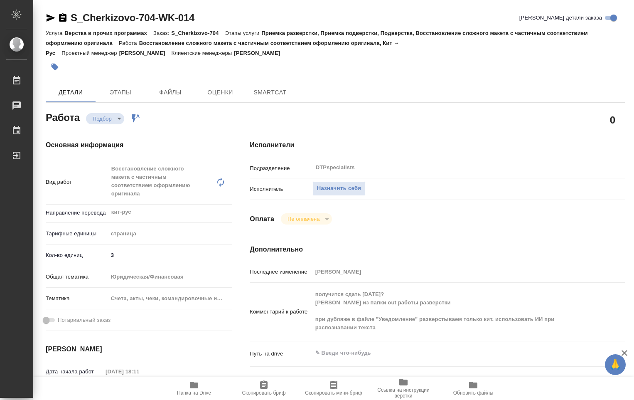
type textarea "x"
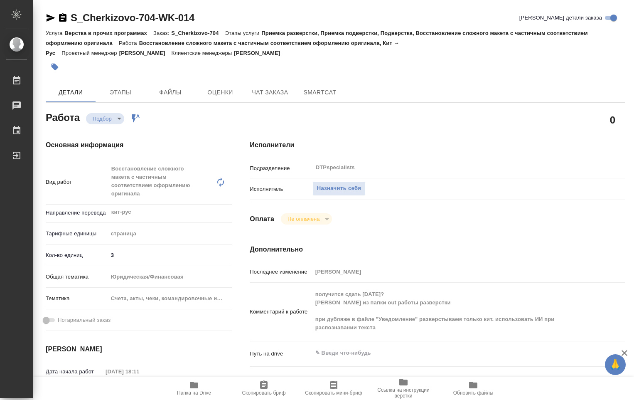
type textarea "x"
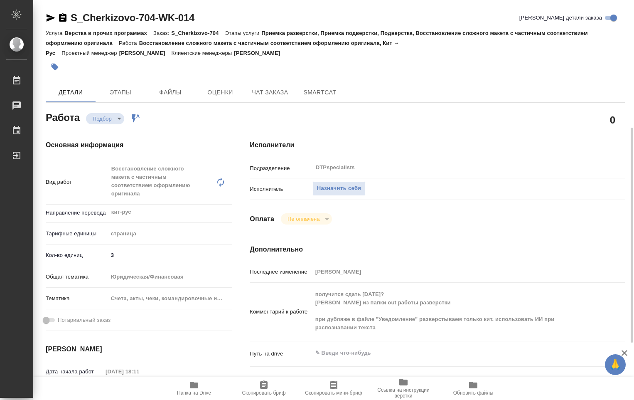
scroll to position [83, 0]
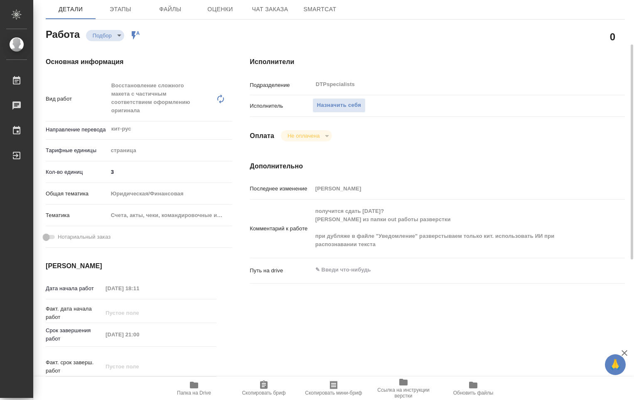
type textarea "x"
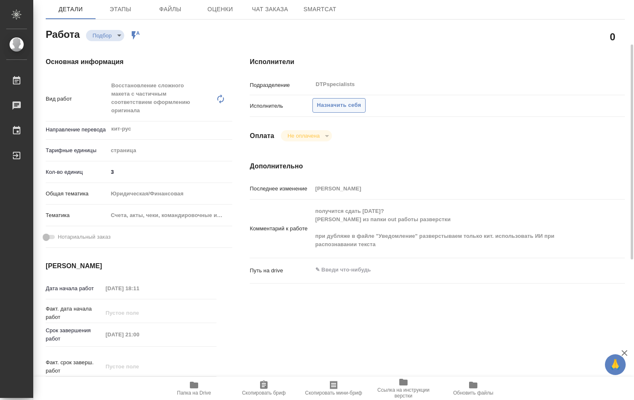
click at [339, 102] on span "Назначить себя" at bounding box center [339, 106] width 44 height 10
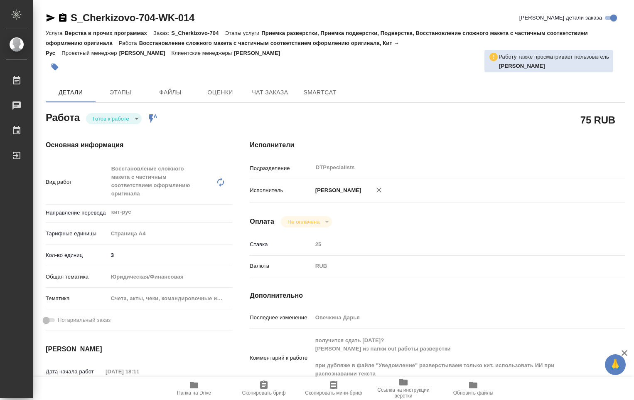
type textarea "x"
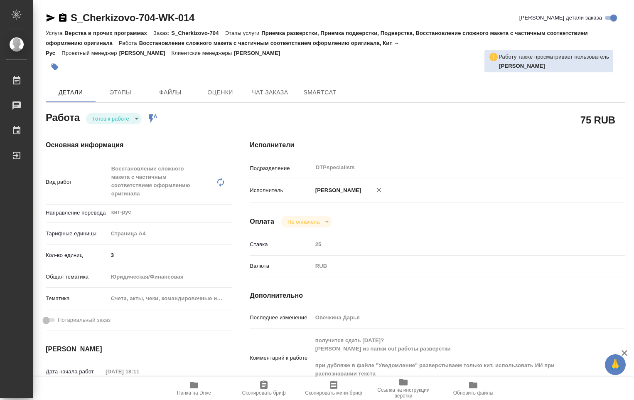
type textarea "x"
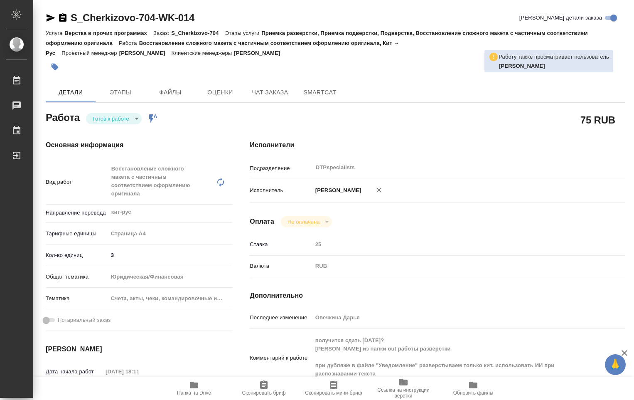
type textarea "x"
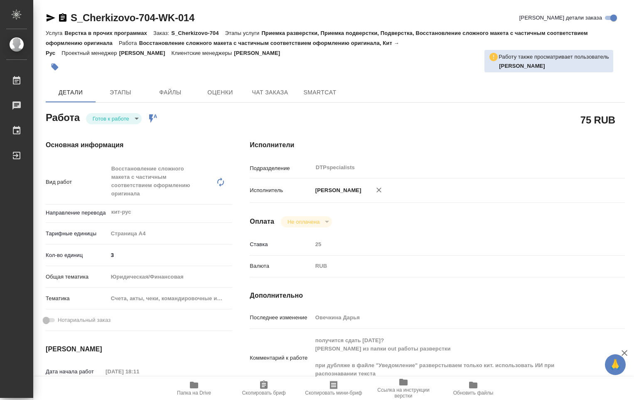
type textarea "x"
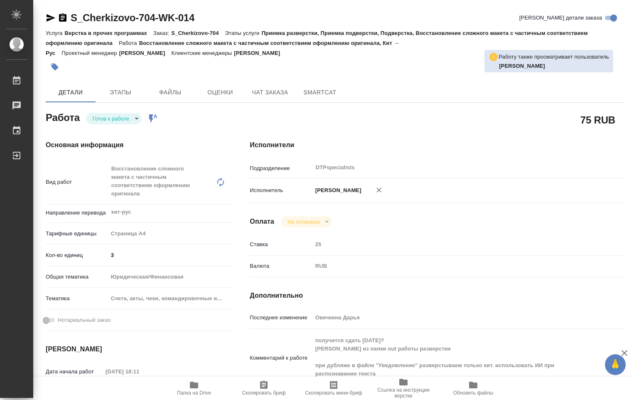
type textarea "x"
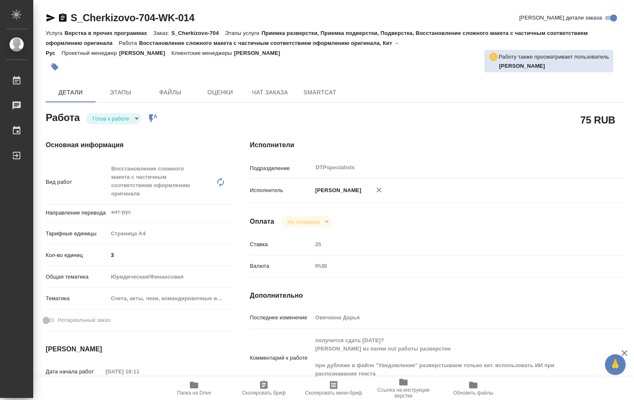
click at [125, 121] on body "🙏 .cls-1 fill:#fff; AWATERA [PERSON_NAME] Работы 0 Чаты График Выйти S_Cherkizo…" at bounding box center [317, 200] width 634 height 400
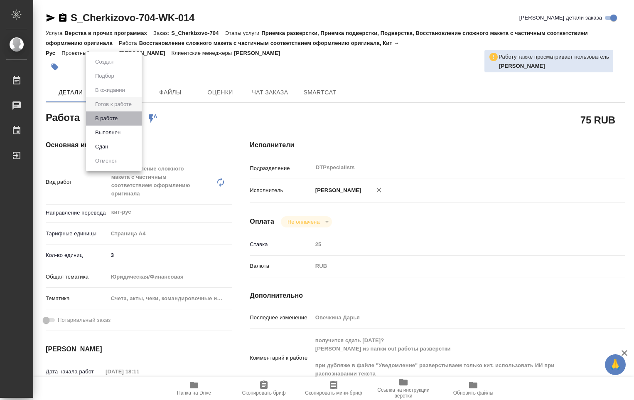
click at [124, 120] on li "В работе" at bounding box center [114, 118] width 56 height 14
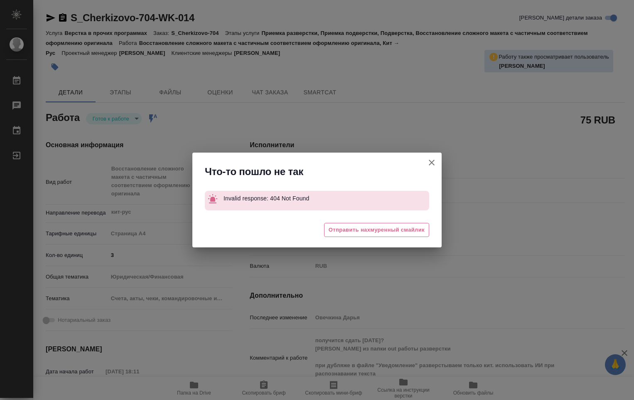
type textarea "x"
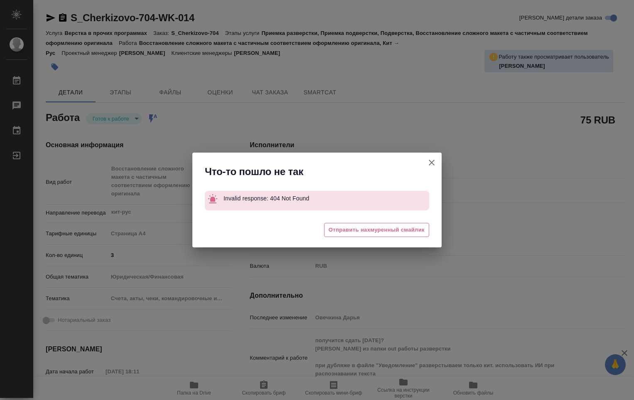
click at [432, 161] on icon "button" at bounding box center [432, 162] width 10 height 10
type textarea "x"
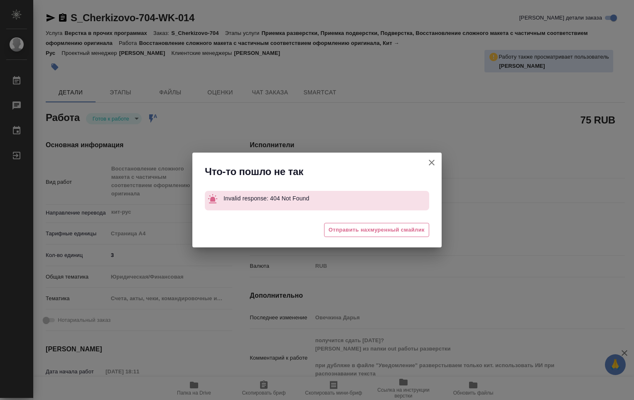
type textarea "x"
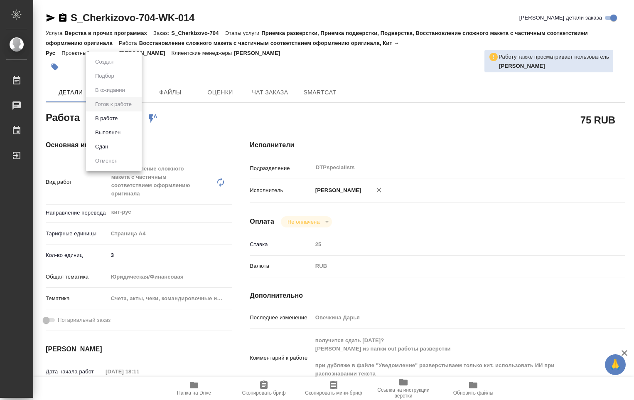
click at [131, 121] on body "🙏 .cls-1 fill:#fff; AWATERA [PERSON_NAME] Работы 0 Чаты График Выйти S_Cherkizo…" at bounding box center [317, 200] width 634 height 400
click at [125, 118] on li "В работе" at bounding box center [114, 118] width 56 height 14
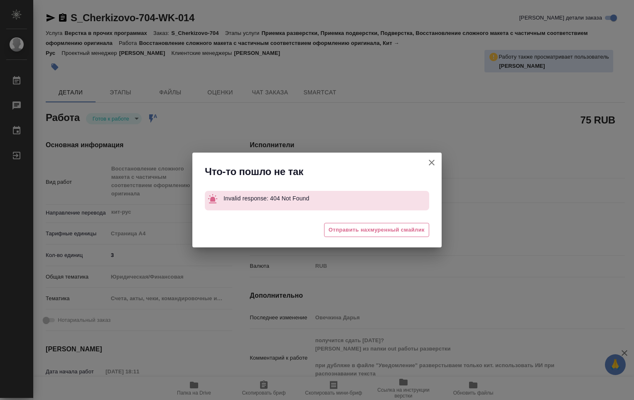
type textarea "x"
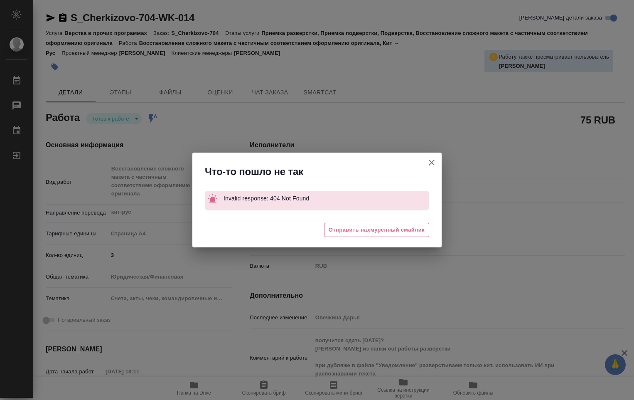
type textarea "x"
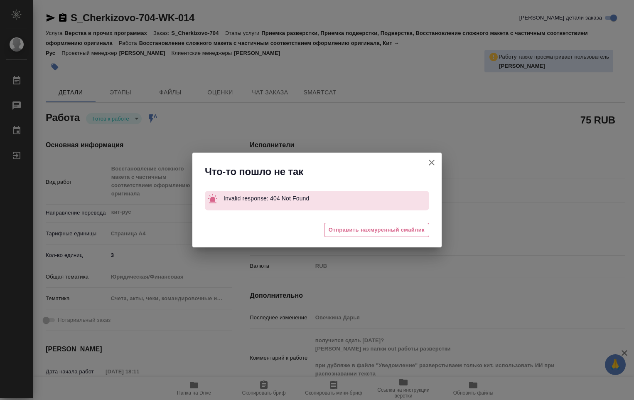
click at [437, 162] on button "[PERSON_NAME] детали заказа" at bounding box center [432, 162] width 20 height 20
type textarea "x"
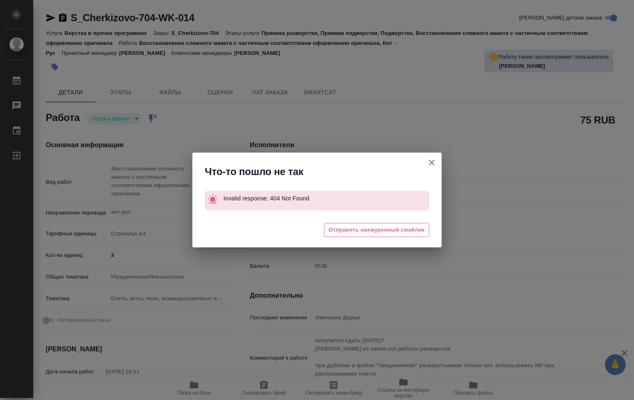
type textarea "x"
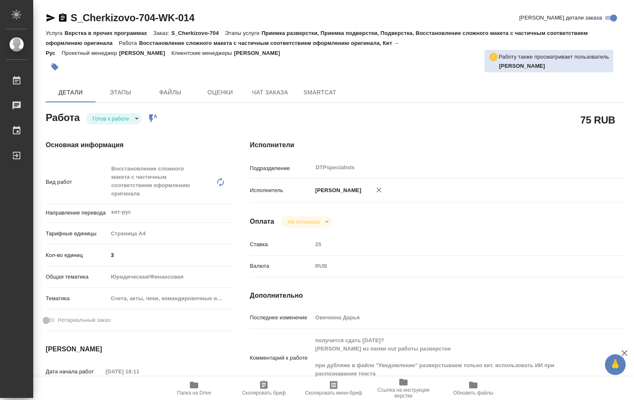
type textarea "x"
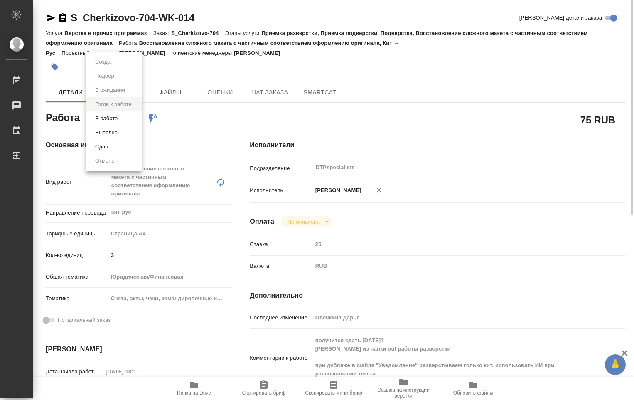
click at [133, 117] on body "🙏 .cls-1 fill:#fff; AWATERA Ovechkina Darya Работы 0 Чаты График Выйти S_Cherki…" at bounding box center [317, 200] width 634 height 400
click at [127, 117] on li "В работе" at bounding box center [114, 118] width 56 height 14
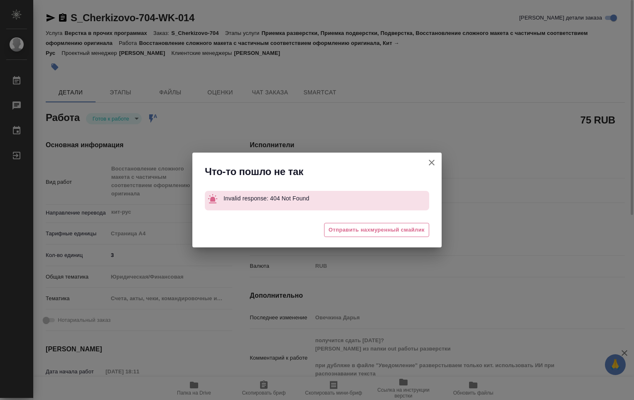
type textarea "x"
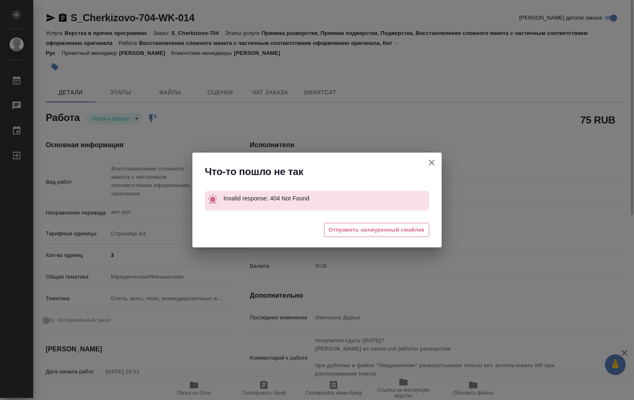
type textarea "x"
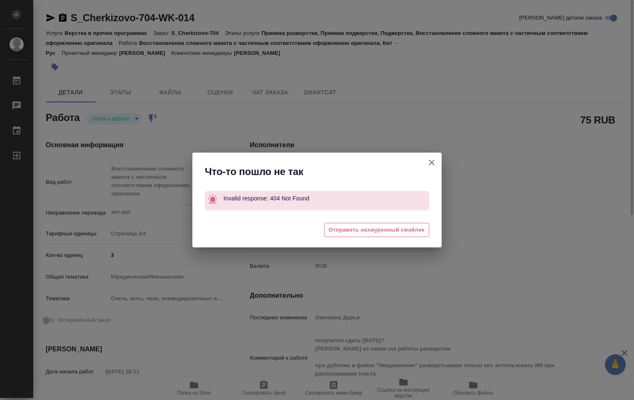
type textarea "x"
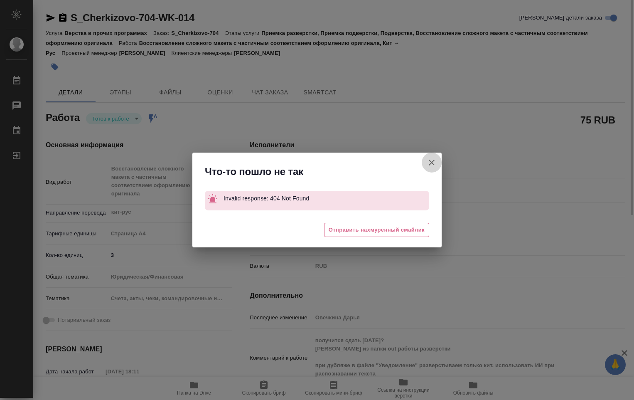
click at [428, 162] on icon "button" at bounding box center [432, 162] width 10 height 10
type textarea "x"
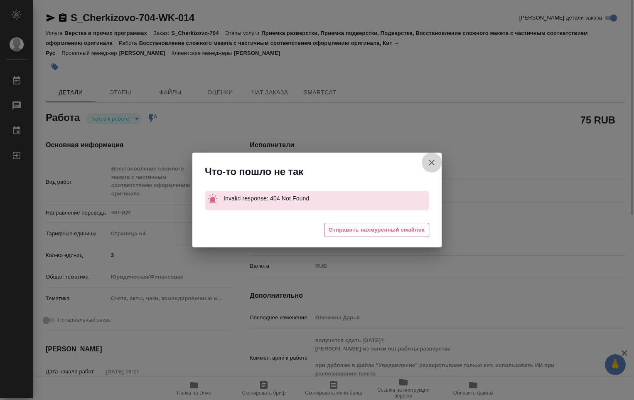
type textarea "x"
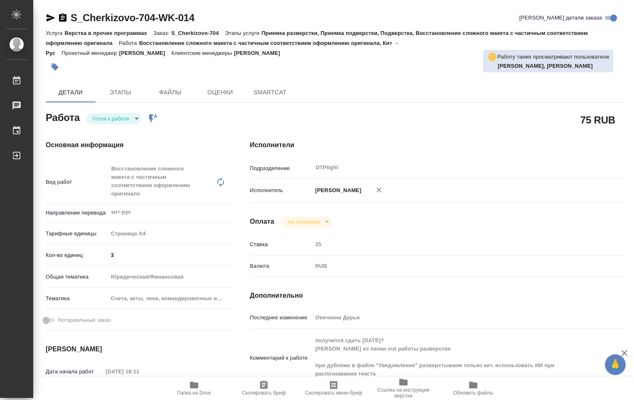
type textarea "x"
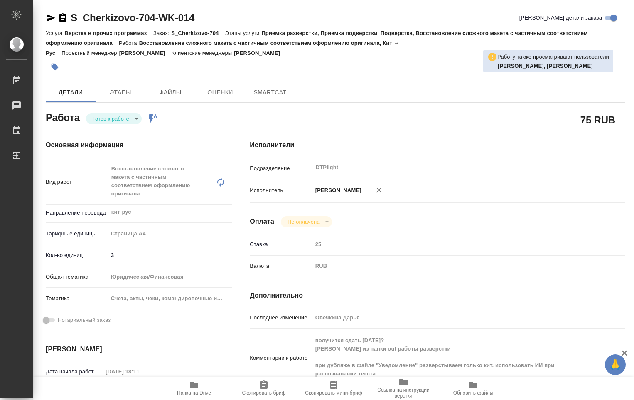
type textarea "x"
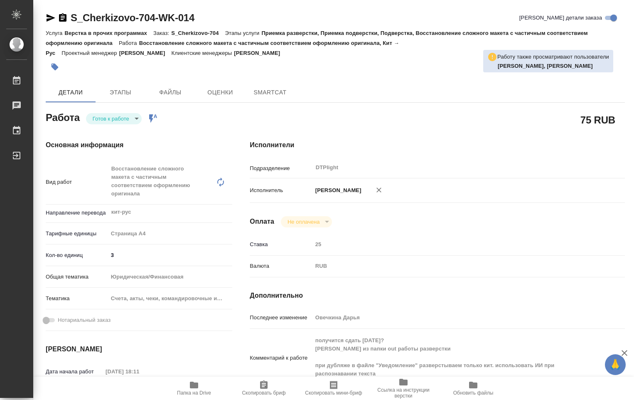
type textarea "x"
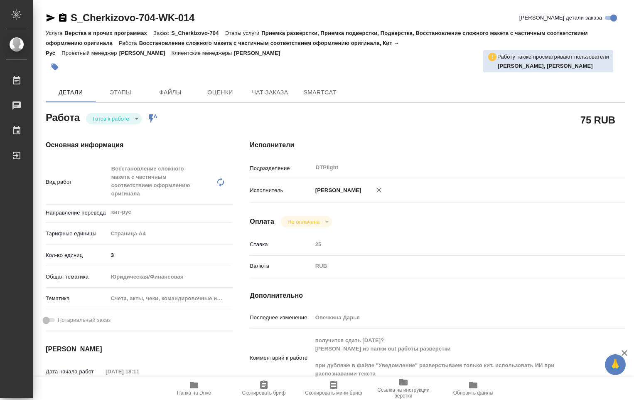
type textarea "x"
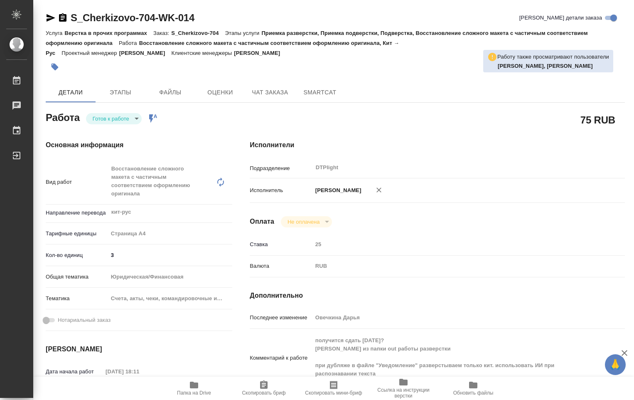
type textarea "x"
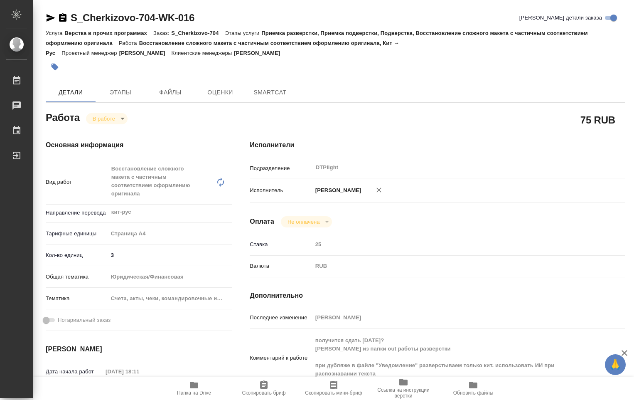
type textarea "x"
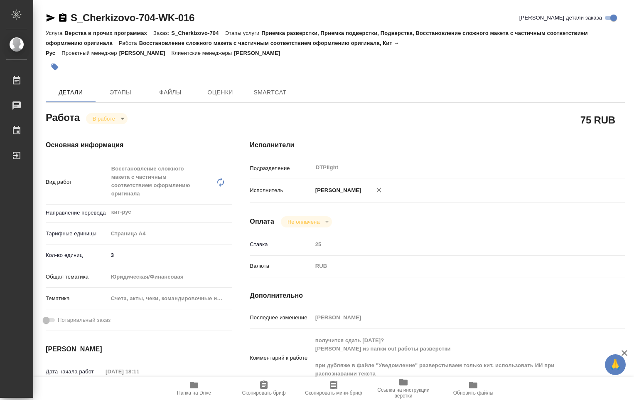
type textarea "x"
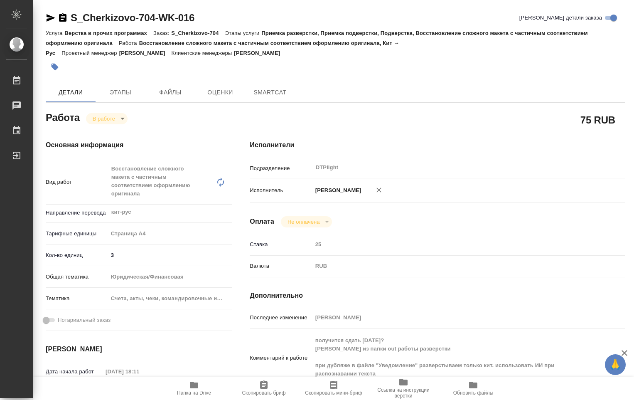
type textarea "x"
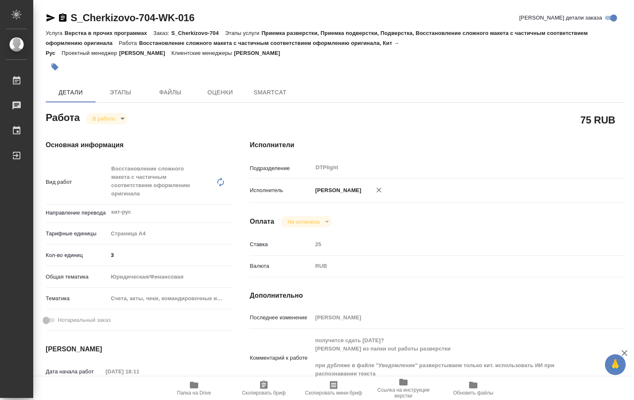
type textarea "x"
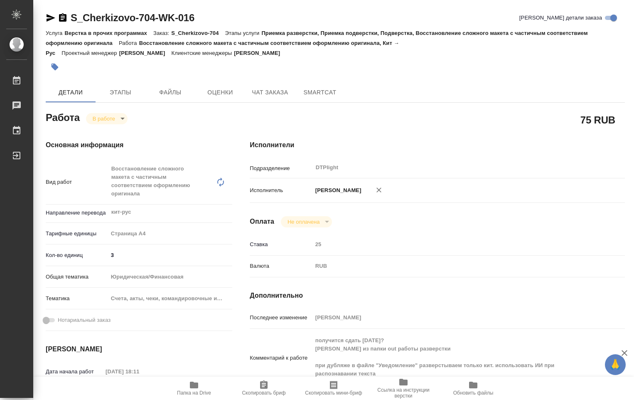
type textarea "x"
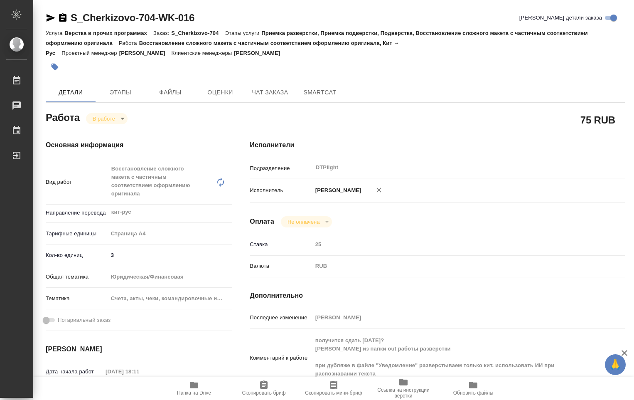
type textarea "x"
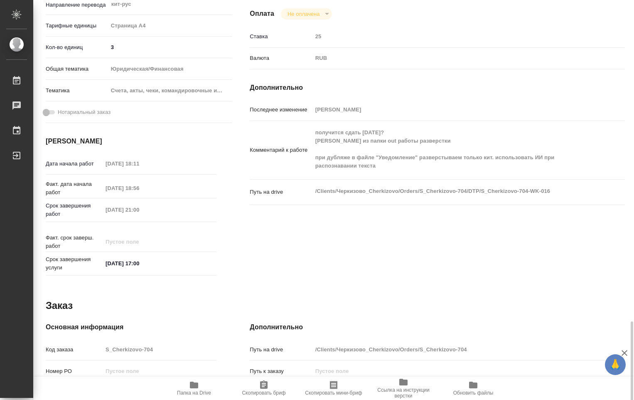
scroll to position [344, 0]
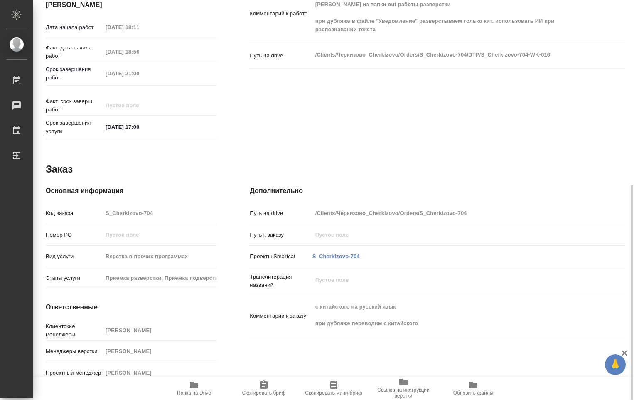
click at [194, 385] on icon "button" at bounding box center [194, 384] width 8 height 7
type textarea "x"
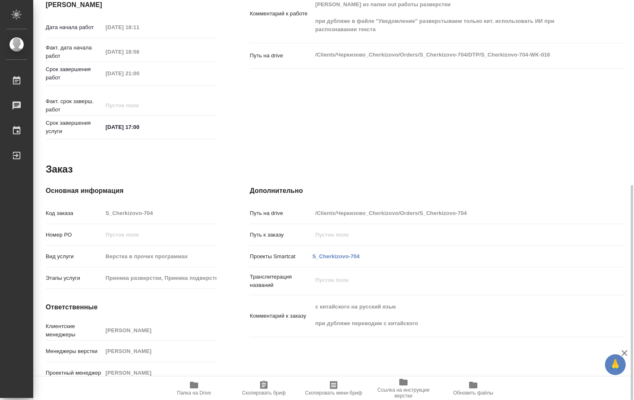
type textarea "x"
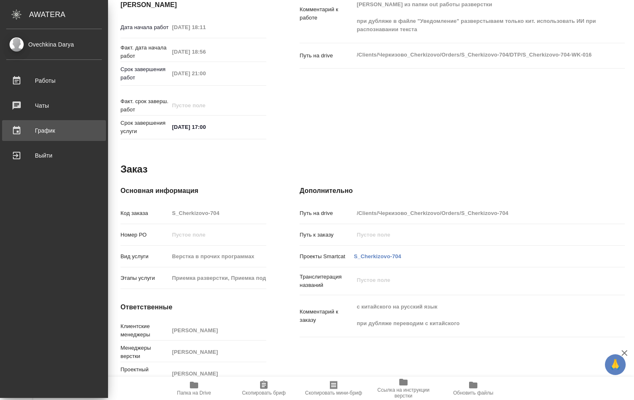
type textarea "x"
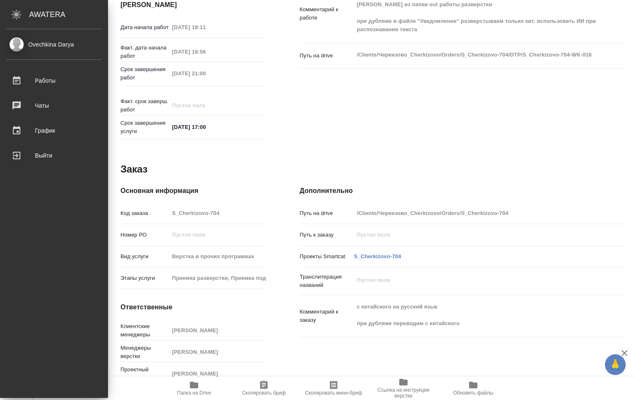
type textarea "x"
